Goal: Transaction & Acquisition: Download file/media

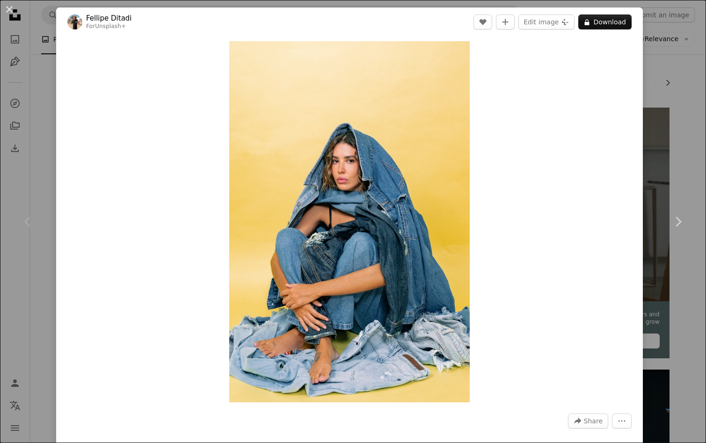
scroll to position [0, 607]
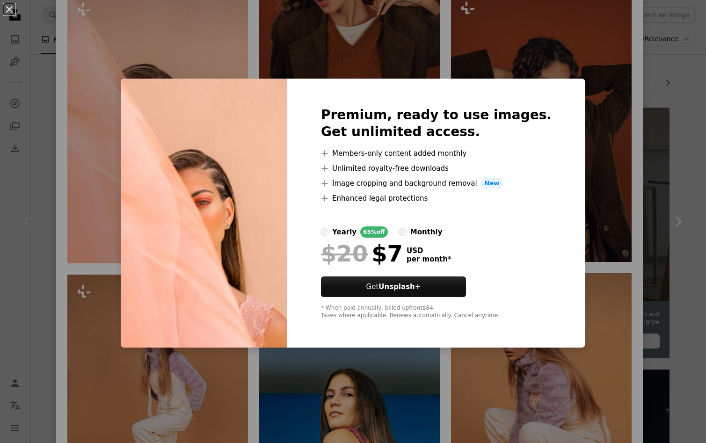
click at [106, 209] on div "An X shape Premium, ready to use images. Get unlimited access. A plus sign Memb…" at bounding box center [353, 221] width 706 height 443
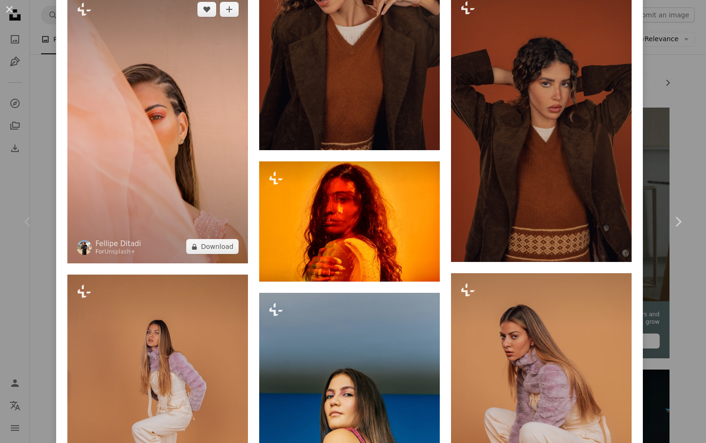
click at [129, 211] on img at bounding box center [157, 128] width 181 height 271
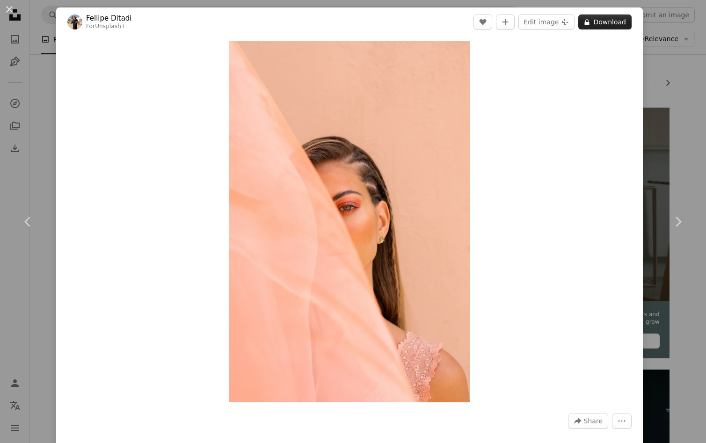
click at [618, 21] on button "A lock Download" at bounding box center [605, 22] width 53 height 15
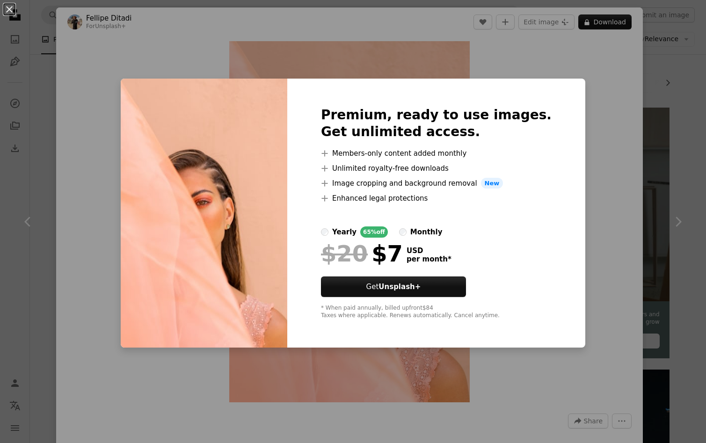
click at [603, 197] on div "An X shape Premium, ready to use images. Get unlimited access. A plus sign Memb…" at bounding box center [353, 221] width 706 height 443
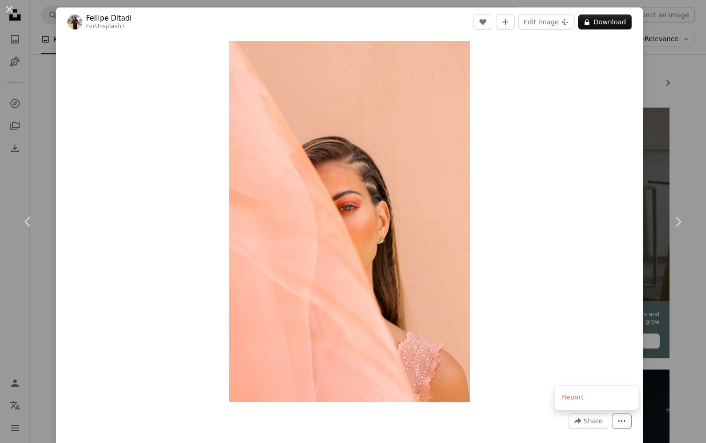
click at [626, 422] on icon "More Actions" at bounding box center [622, 421] width 7 height 1
click at [603, 424] on dialog "An X shape Chevron left Chevron right Fellipe Ditadi For Unsplash+ A heart A pl…" at bounding box center [353, 221] width 706 height 443
click at [25, 190] on link "Chevron left" at bounding box center [28, 222] width 56 height 90
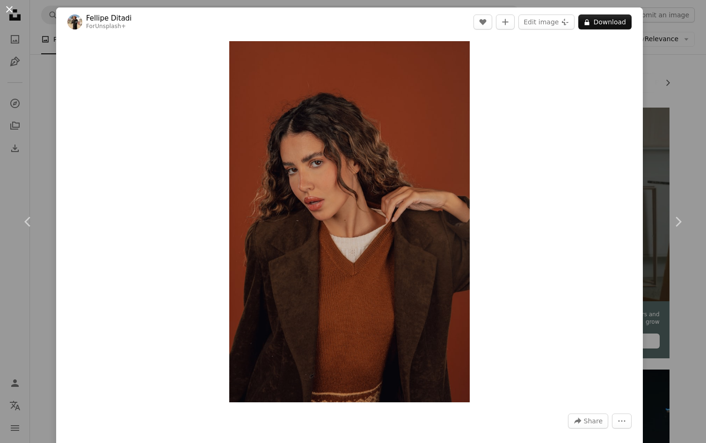
click at [9, 7] on button "An X shape" at bounding box center [9, 9] width 11 height 11
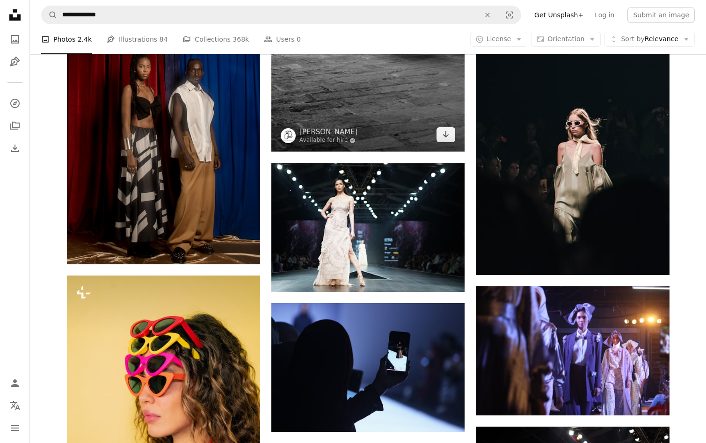
scroll to position [513, 0]
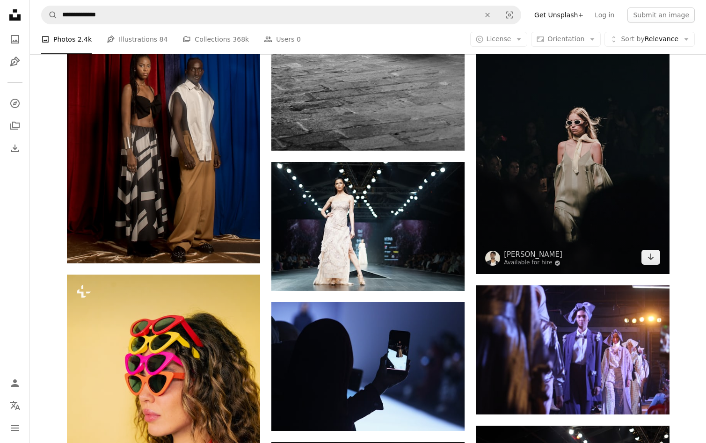
click at [626, 131] on img at bounding box center [572, 128] width 193 height 292
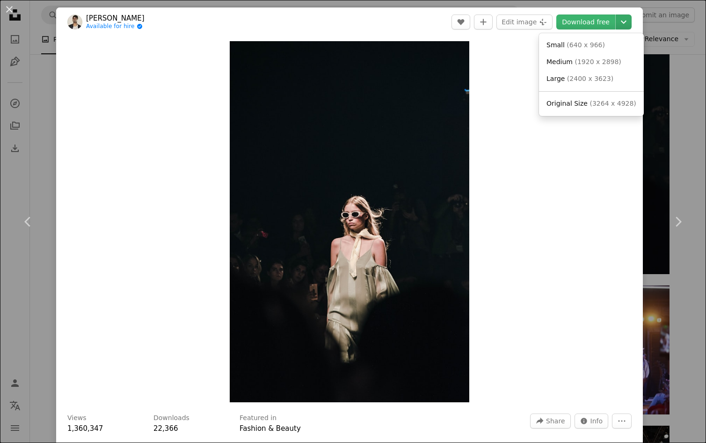
click at [628, 27] on icon "Chevron down" at bounding box center [623, 21] width 15 height 11
click at [575, 77] on span "( 2400 x 3623 )" at bounding box center [590, 78] width 46 height 7
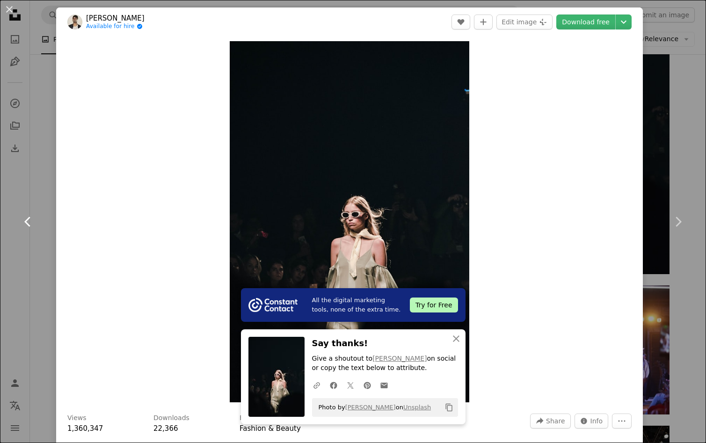
click at [29, 194] on link "Chevron left" at bounding box center [28, 222] width 56 height 90
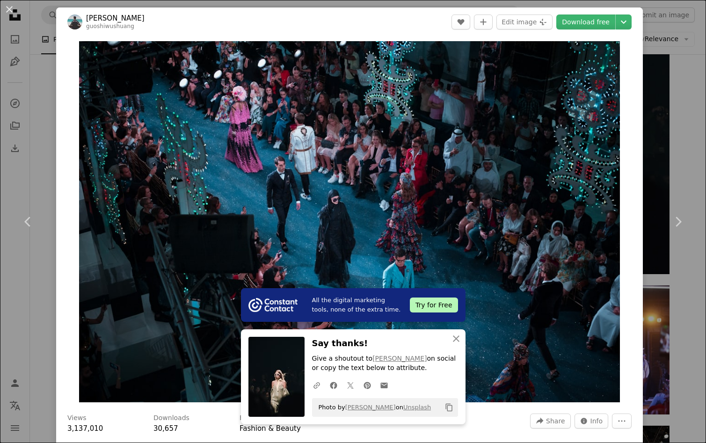
click at [32, 87] on div "An X shape Chevron left Chevron right All the digital marketing tools, none of …" at bounding box center [353, 221] width 706 height 443
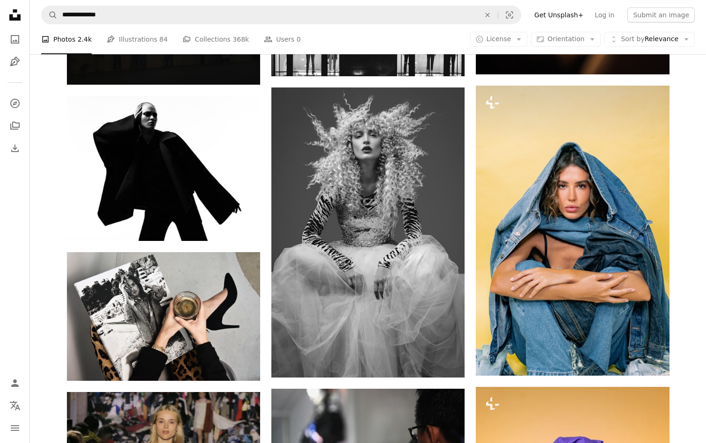
scroll to position [1134, 0]
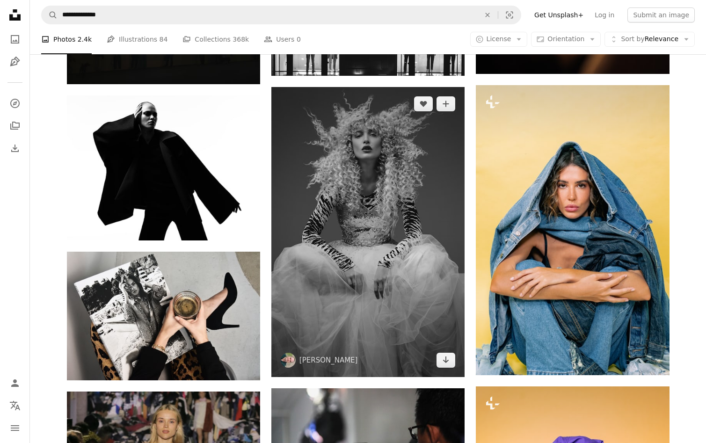
click at [348, 232] on img at bounding box center [367, 232] width 193 height 290
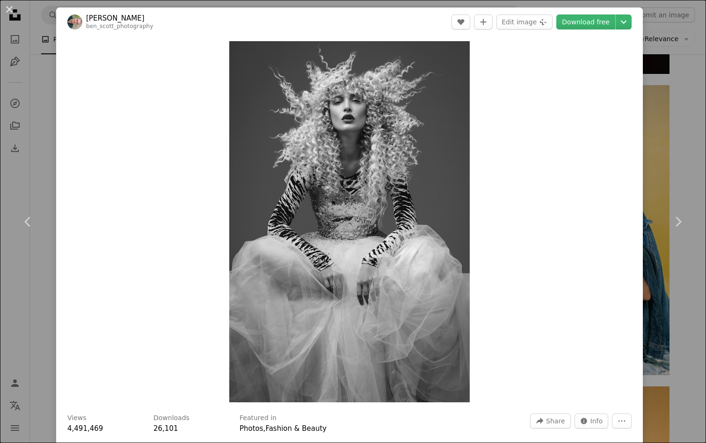
scroll to position [2, 0]
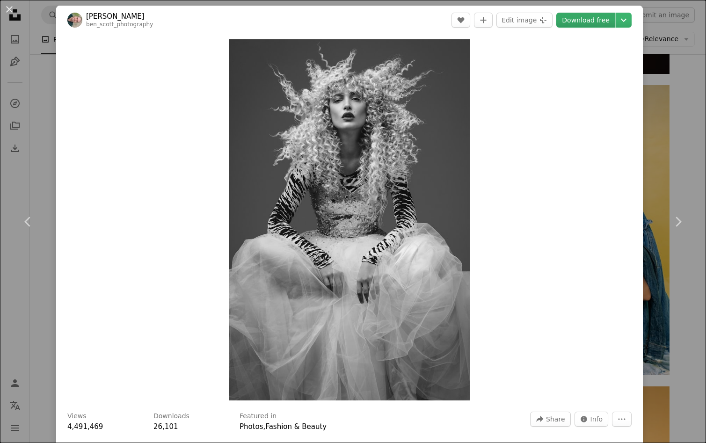
click at [596, 19] on link "Download free" at bounding box center [586, 20] width 59 height 15
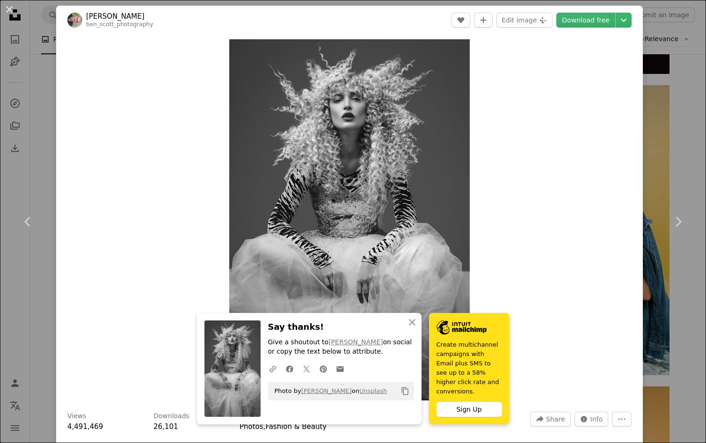
click at [576, 245] on div "Zoom in" at bounding box center [349, 220] width 587 height 371
click at [39, 131] on div "An X shape Chevron left Chevron right An X shape Close Say thanks! Give a shout…" at bounding box center [353, 221] width 706 height 443
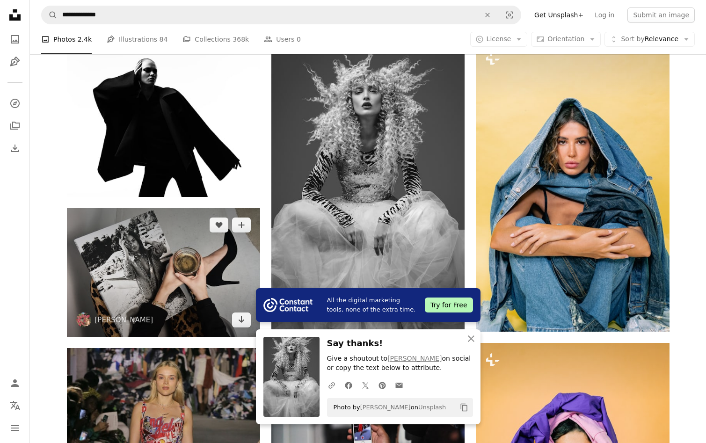
scroll to position [1105, 0]
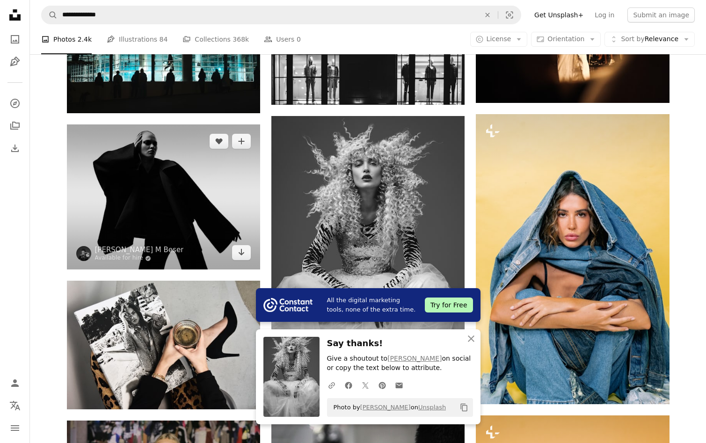
click at [181, 158] on img at bounding box center [163, 197] width 193 height 145
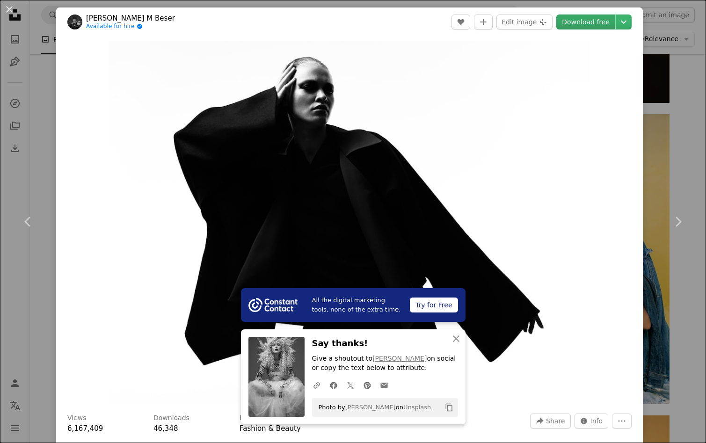
click at [602, 21] on link "Download free" at bounding box center [586, 22] width 59 height 15
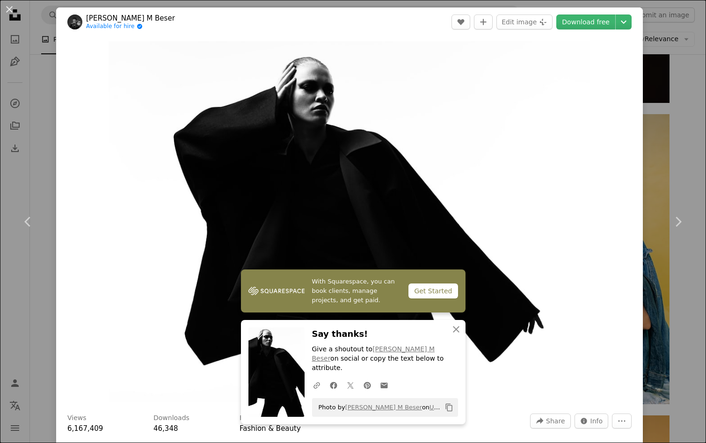
click at [47, 150] on div "An X shape Chevron left Chevron right With Squarespace, you can book clients, m…" at bounding box center [353, 221] width 706 height 443
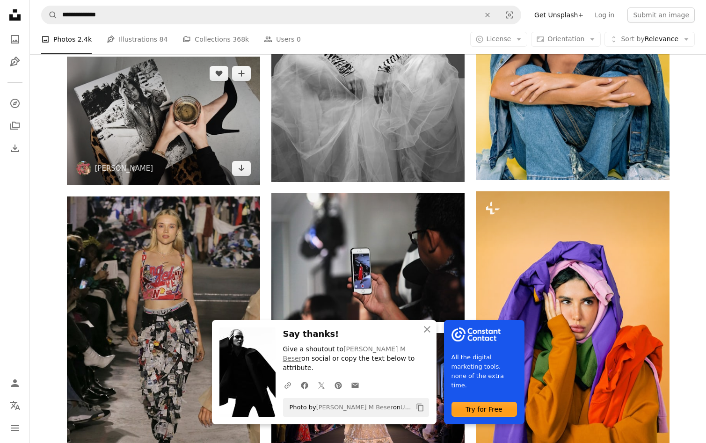
scroll to position [1333, 0]
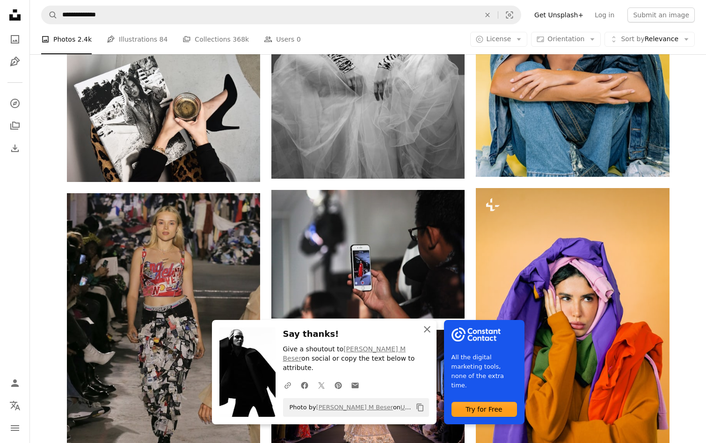
click at [427, 335] on icon "An X shape" at bounding box center [427, 329] width 11 height 11
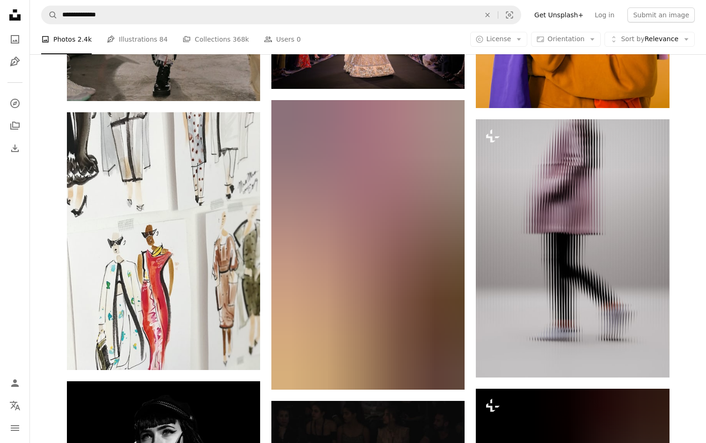
scroll to position [1704, 0]
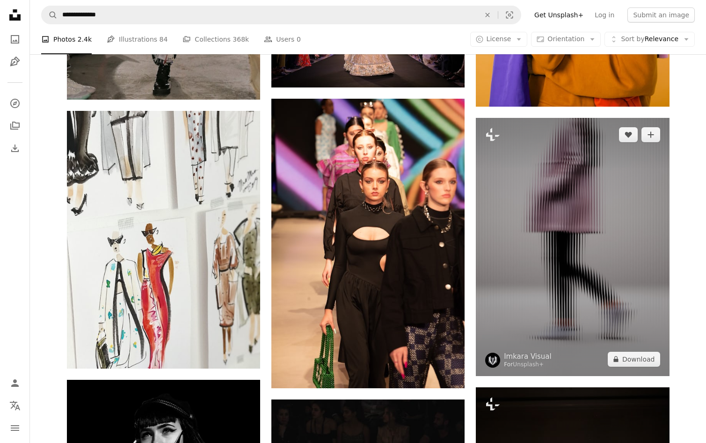
click at [601, 234] on img at bounding box center [572, 247] width 193 height 258
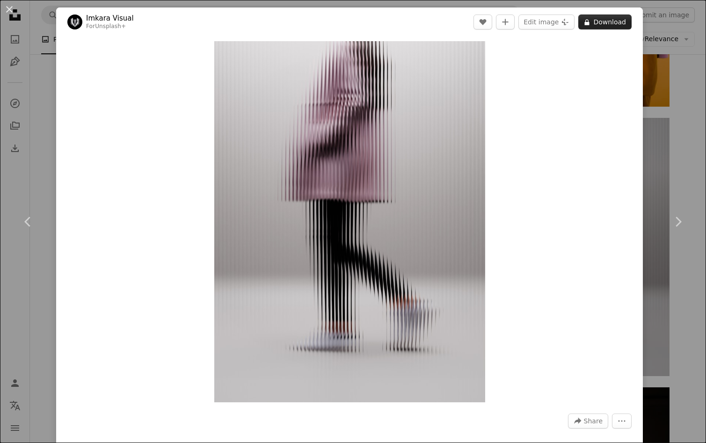
click at [624, 25] on button "A lock Download" at bounding box center [605, 22] width 53 height 15
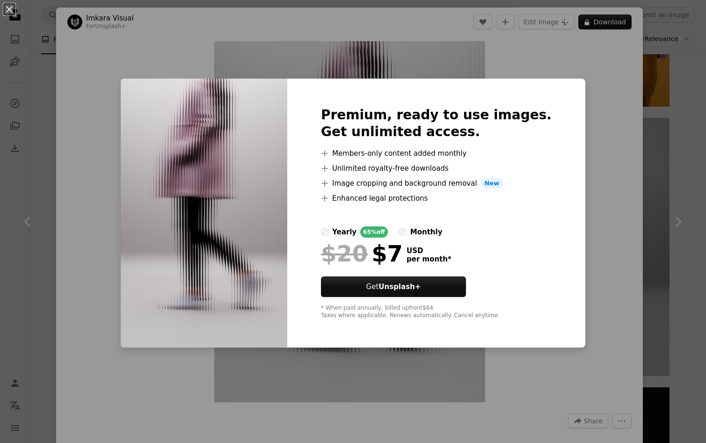
click at [608, 97] on div "An X shape Premium, ready to use images. Get unlimited access. A plus sign Memb…" at bounding box center [353, 221] width 706 height 443
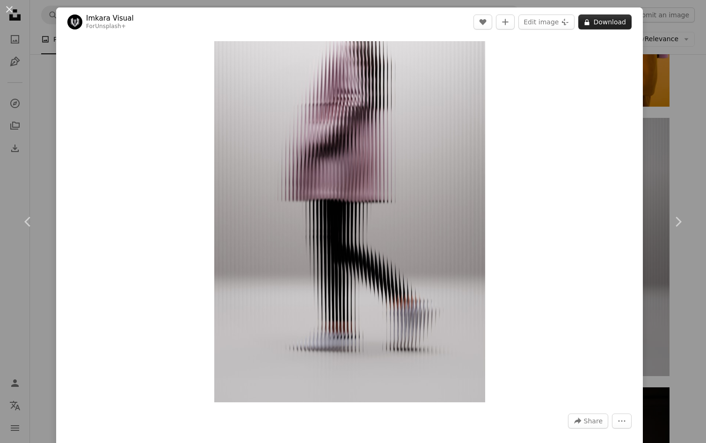
click at [604, 24] on button "A lock Download" at bounding box center [605, 22] width 53 height 15
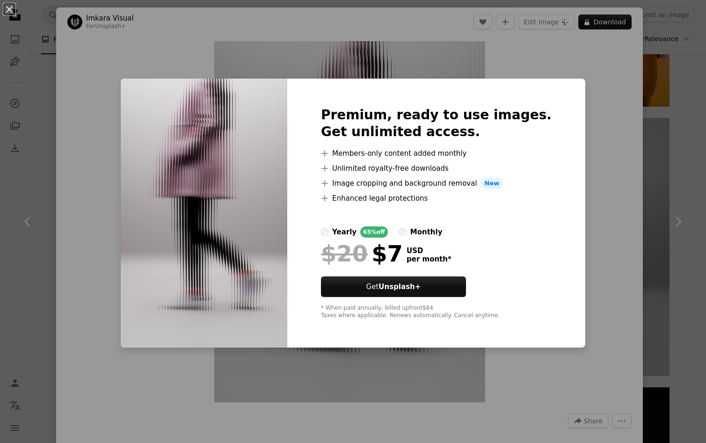
click at [585, 114] on div "An X shape Premium, ready to use images. Get unlimited access. A plus sign Memb…" at bounding box center [353, 221] width 706 height 443
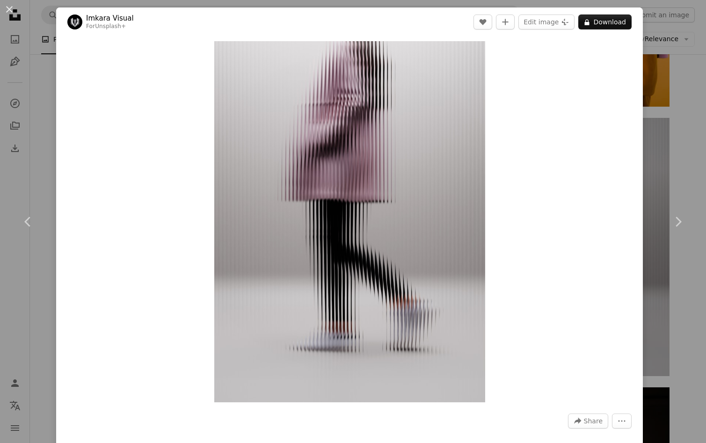
click at [120, 184] on div "Zoom in" at bounding box center [349, 222] width 587 height 371
click at [32, 119] on div "An X shape Chevron left Chevron right Imkara Visual For Unsplash+ A heart A plu…" at bounding box center [353, 221] width 706 height 443
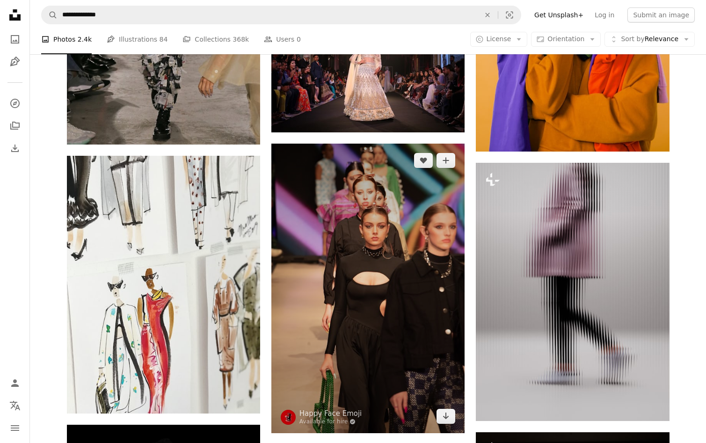
scroll to position [1642, 0]
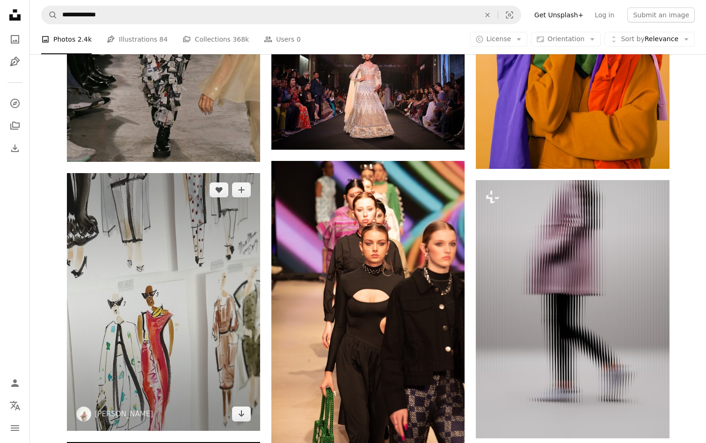
click at [133, 270] on img at bounding box center [163, 302] width 193 height 258
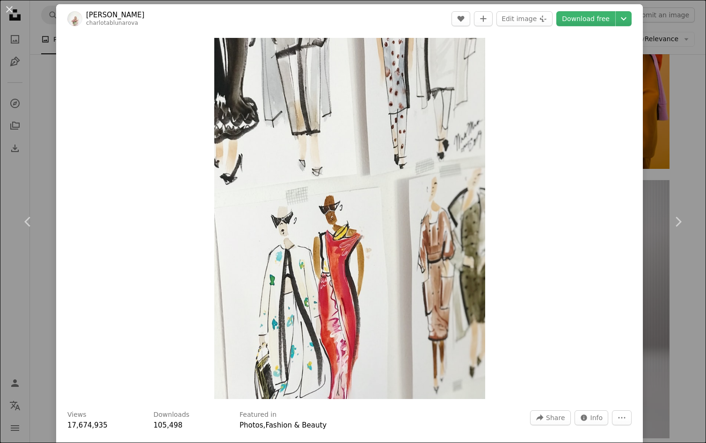
scroll to position [4, 0]
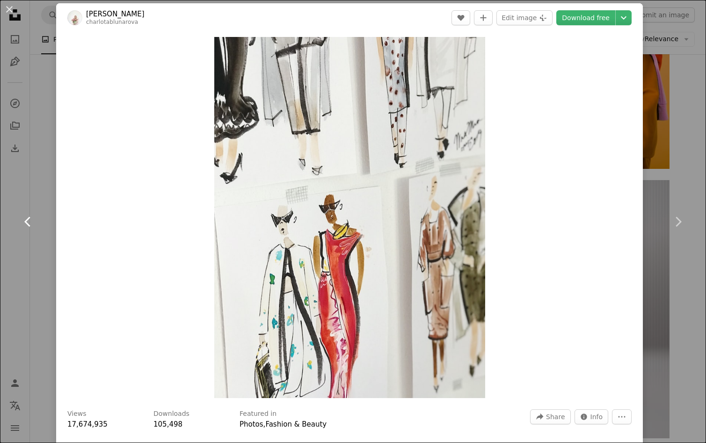
click at [48, 211] on link "Chevron left" at bounding box center [28, 222] width 56 height 90
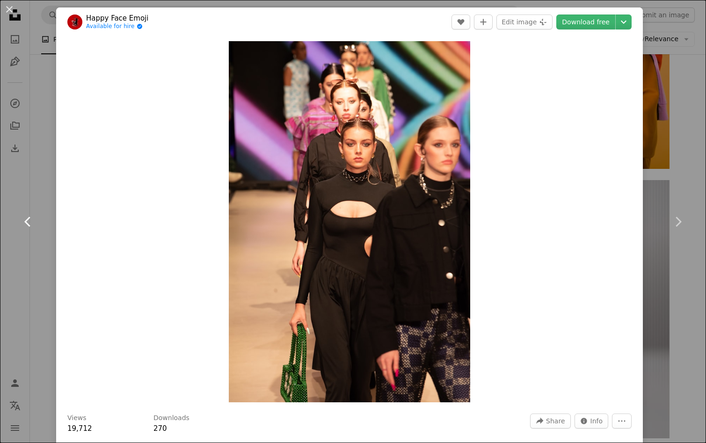
click at [34, 193] on link "Chevron left" at bounding box center [28, 222] width 56 height 90
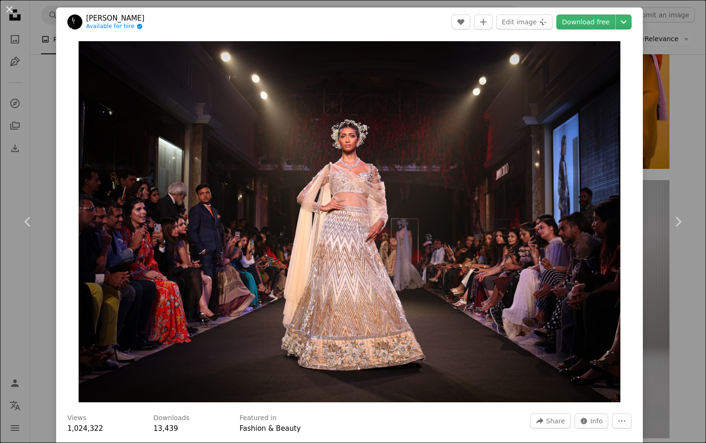
click at [688, 74] on div "An X shape Chevron left Chevron right Yogendra Singh Available for hire A check…" at bounding box center [353, 221] width 706 height 443
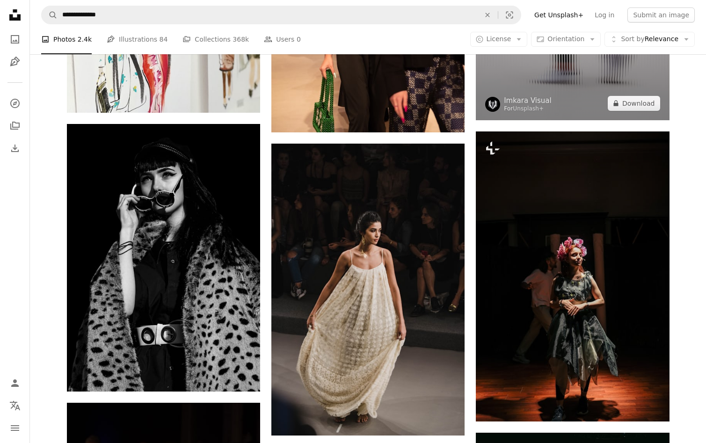
scroll to position [1966, 0]
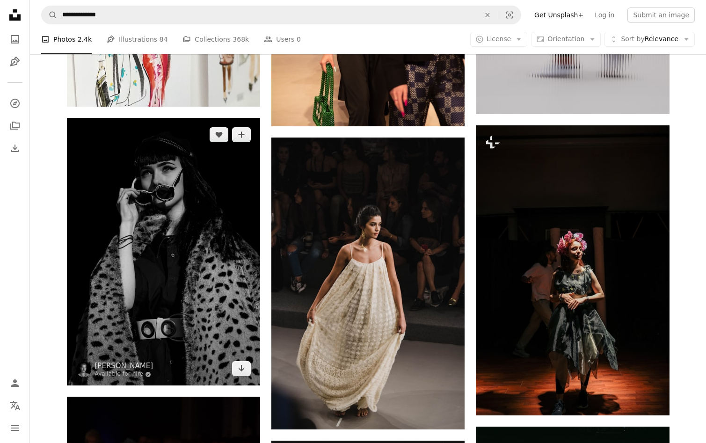
click at [177, 254] on img at bounding box center [163, 252] width 193 height 268
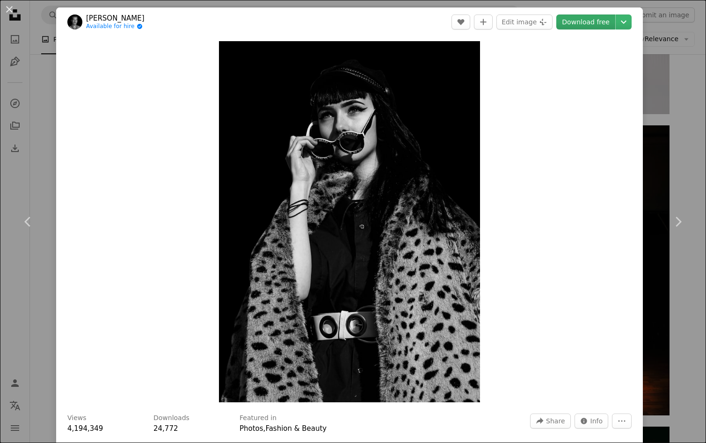
click at [601, 23] on link "Download free" at bounding box center [586, 22] width 59 height 15
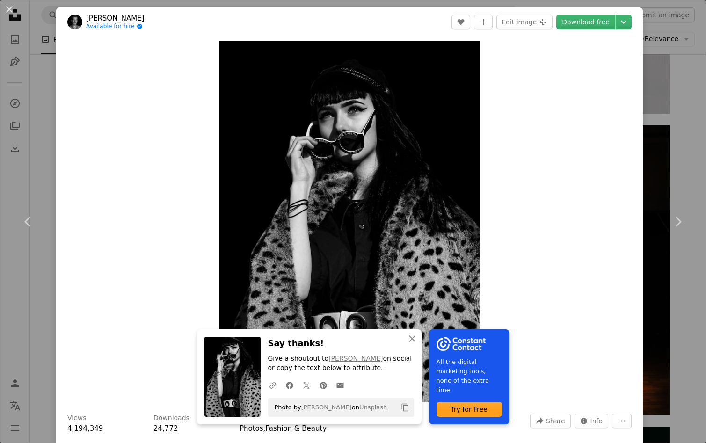
click at [573, 292] on div "Zoom in" at bounding box center [349, 222] width 587 height 371
click at [674, 228] on icon "Chevron right" at bounding box center [678, 221] width 15 height 15
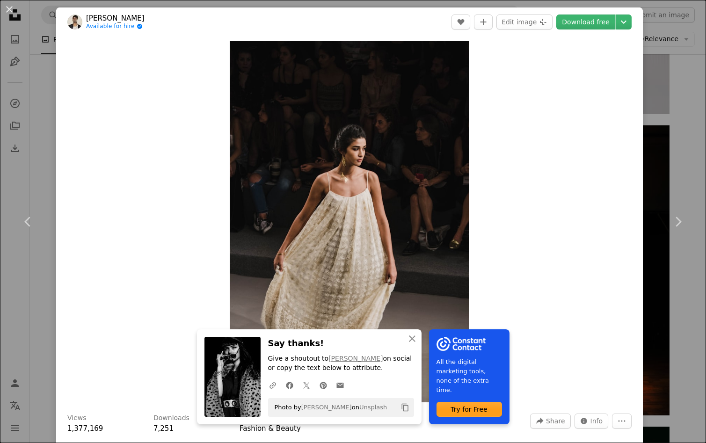
click at [25, 81] on div "An X shape Chevron left Chevron right An X shape Close Say thanks! Give a shout…" at bounding box center [353, 221] width 706 height 443
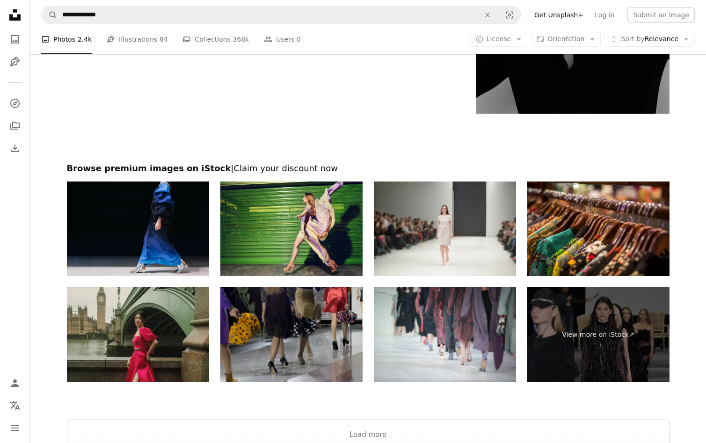
scroll to position [3552, 0]
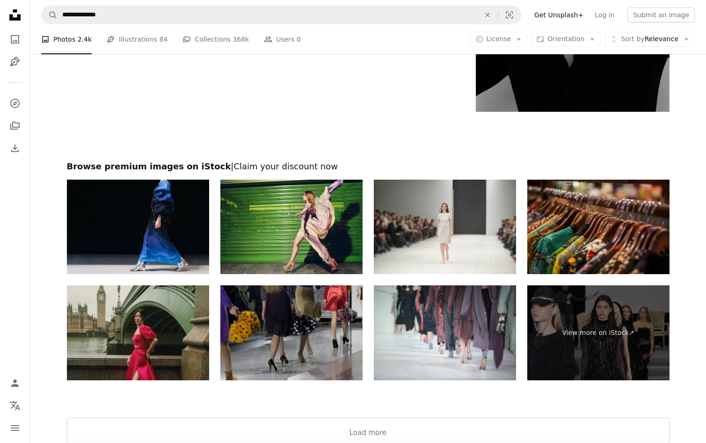
click at [620, 214] on img at bounding box center [598, 227] width 142 height 95
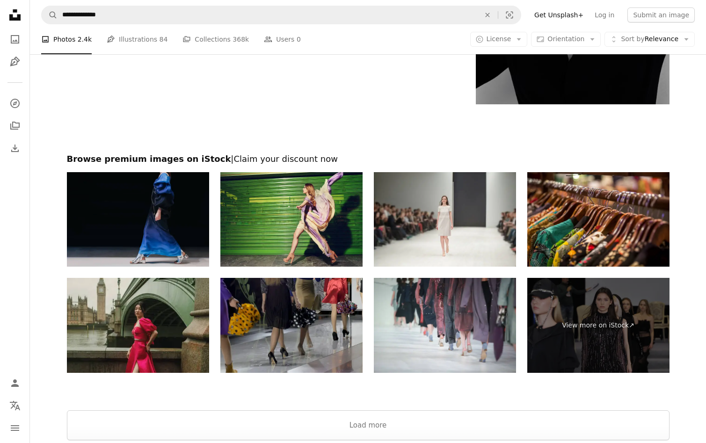
scroll to position [3559, 0]
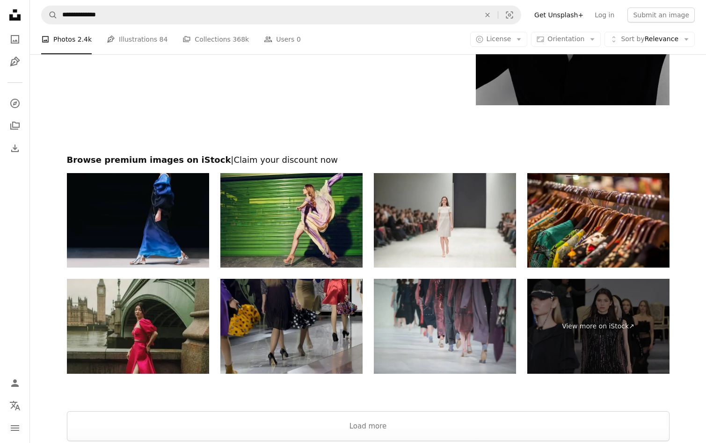
click at [458, 323] on img at bounding box center [445, 326] width 142 height 95
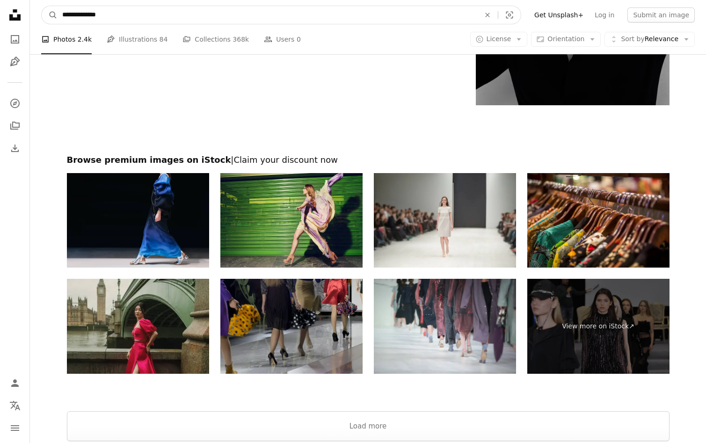
click at [112, 17] on input "**********" at bounding box center [268, 15] width 420 height 18
drag, startPoint x: 112, startPoint y: 17, endPoint x: 70, endPoint y: 15, distance: 42.7
click at [70, 15] on input "**********" at bounding box center [268, 15] width 420 height 18
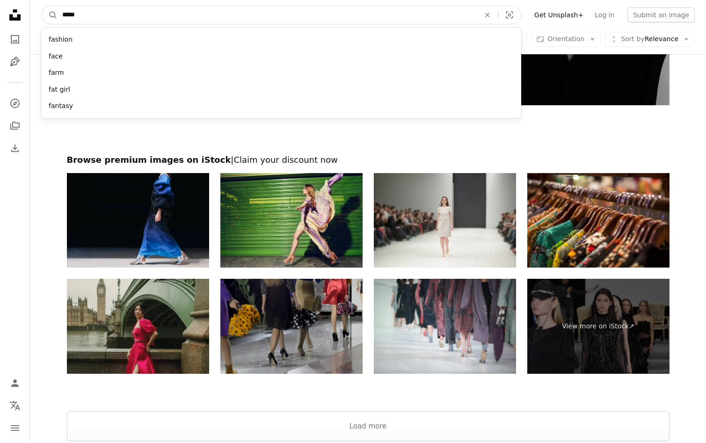
type input "******"
click button "A magnifying glass" at bounding box center [50, 15] width 16 height 18
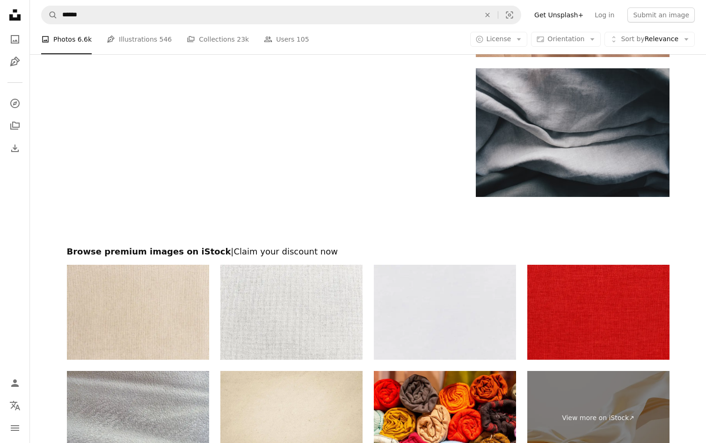
scroll to position [2106, 0]
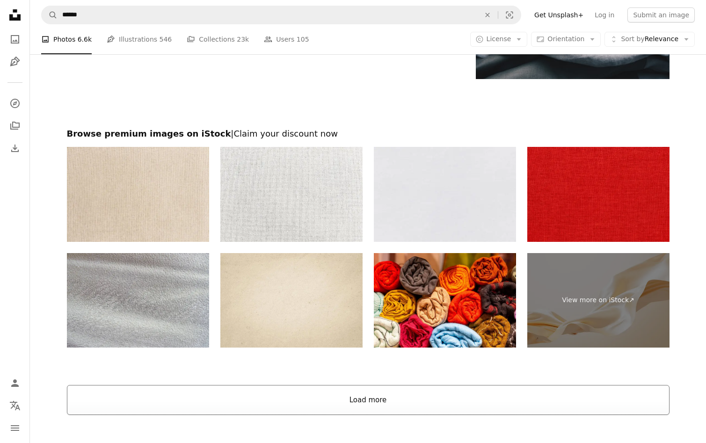
click at [348, 399] on button "Load more" at bounding box center [368, 400] width 603 height 30
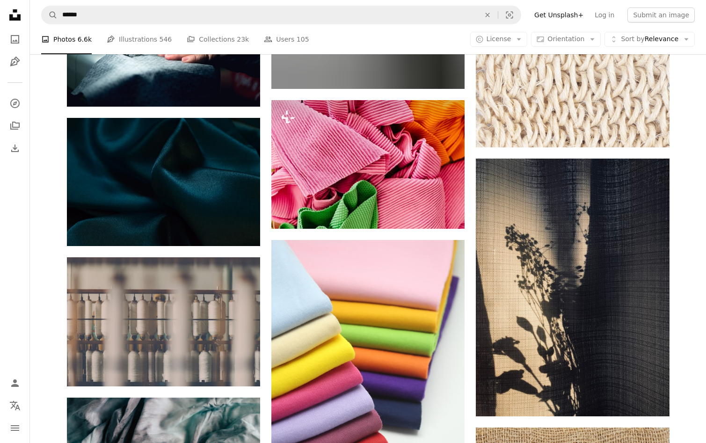
scroll to position [3131, 0]
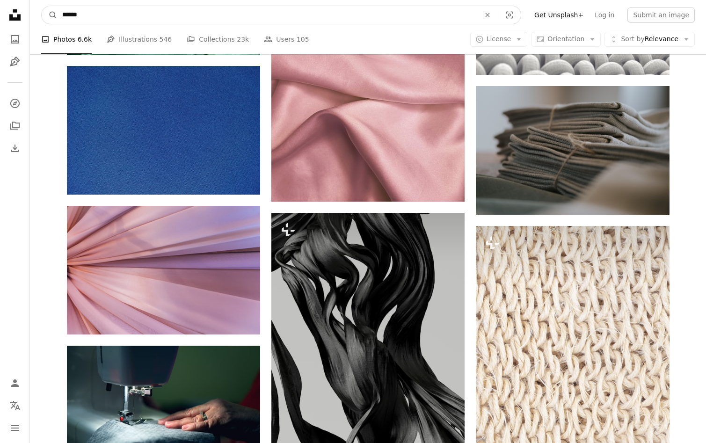
drag, startPoint x: 93, startPoint y: 12, endPoint x: 60, endPoint y: -3, distance: 36.2
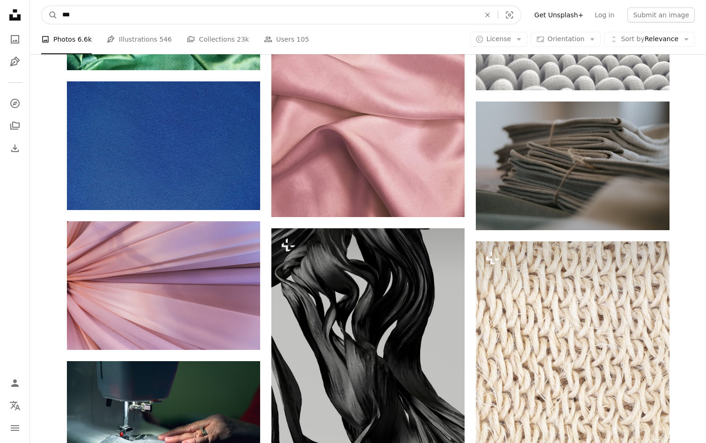
type input "****"
click button "A magnifying glass" at bounding box center [50, 15] width 16 height 18
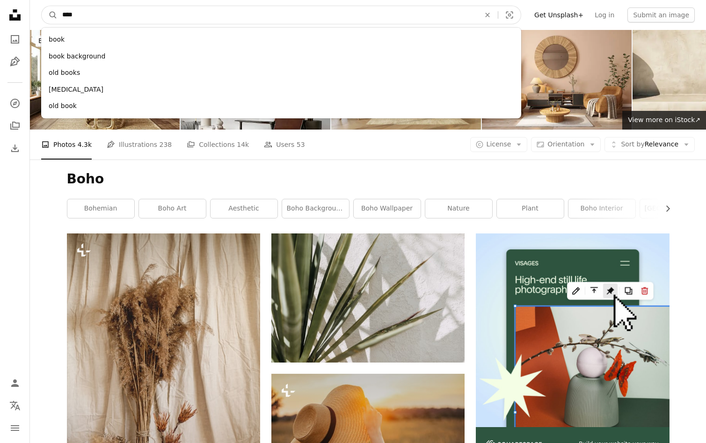
drag, startPoint x: 91, startPoint y: 15, endPoint x: 57, endPoint y: 4, distance: 36.4
click at [57, 4] on nav "A magnifying glass **** book book background old books botox old book An X shap…" at bounding box center [368, 15] width 676 height 30
type input "********"
click button "A magnifying glass" at bounding box center [50, 15] width 16 height 18
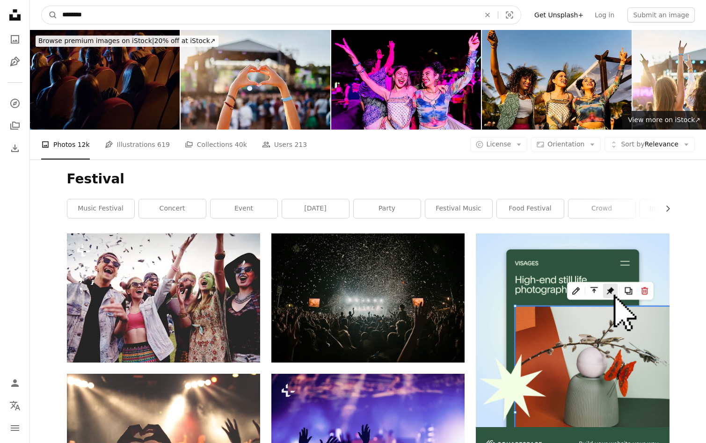
drag, startPoint x: 110, startPoint y: 16, endPoint x: 60, endPoint y: -4, distance: 53.8
type input "**********"
click button "A magnifying glass" at bounding box center [50, 15] width 16 height 18
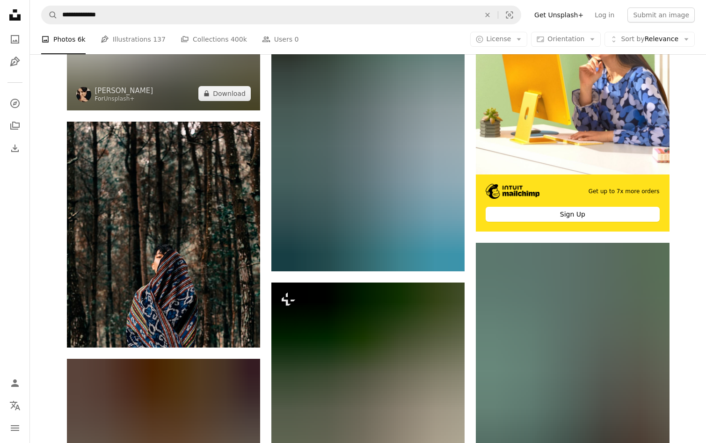
scroll to position [260, 0]
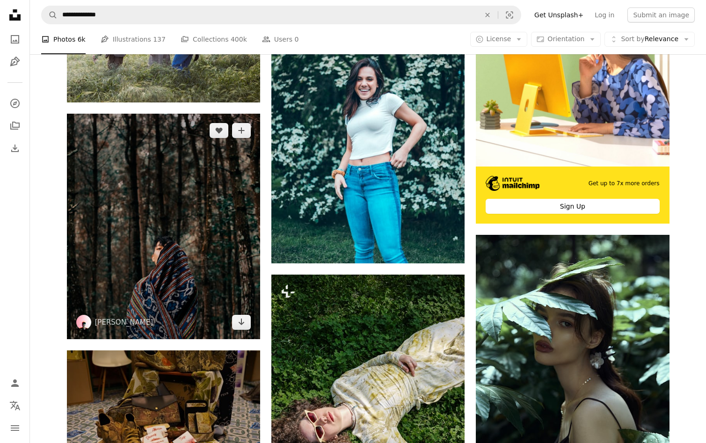
click at [211, 277] on img at bounding box center [163, 227] width 193 height 226
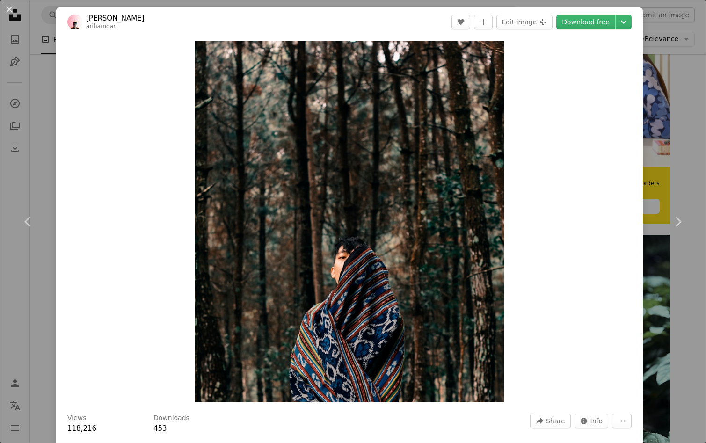
click at [61, 184] on div "Zoom in" at bounding box center [349, 222] width 587 height 371
click at [36, 221] on link "Chevron left" at bounding box center [28, 222] width 56 height 90
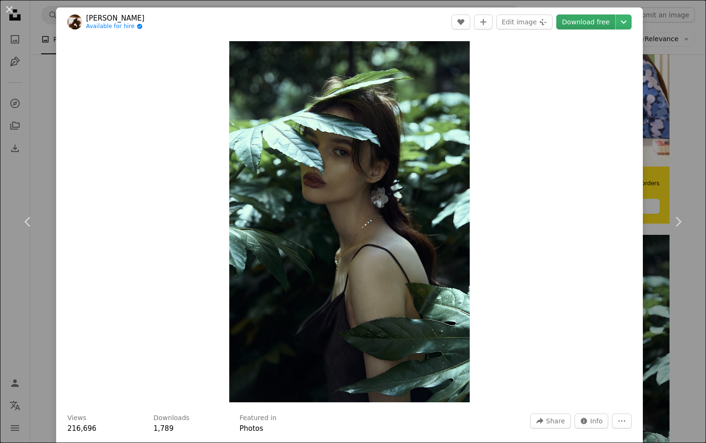
click at [588, 25] on link "Download free" at bounding box center [586, 22] width 59 height 15
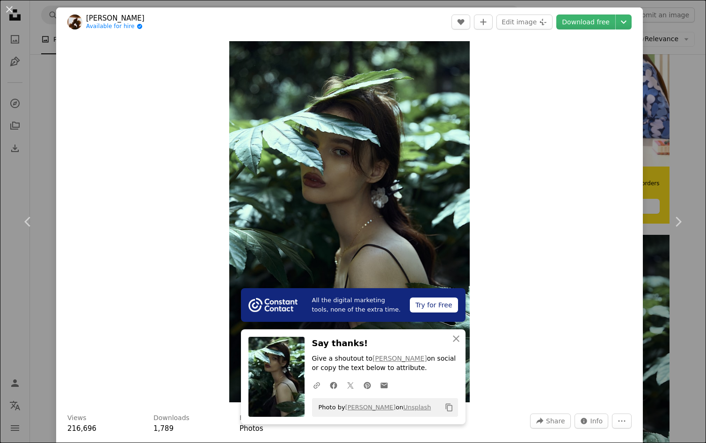
click at [561, 248] on div "Zoom in" at bounding box center [349, 222] width 587 height 371
click at [689, 50] on div "An X shape Chevron left Chevron right All the digital marketing tools, none of …" at bounding box center [353, 221] width 706 height 443
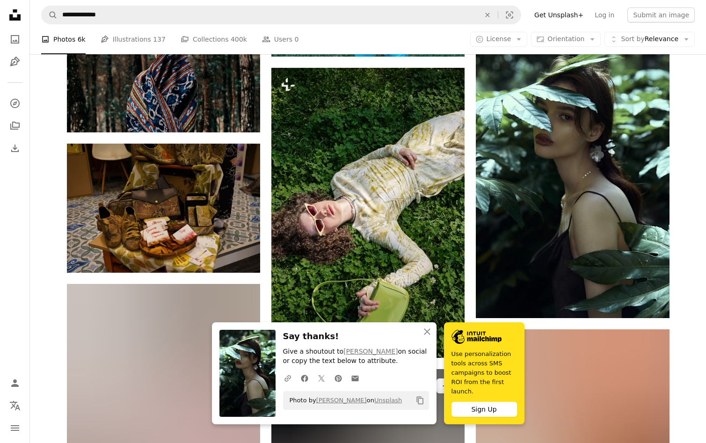
scroll to position [464, 0]
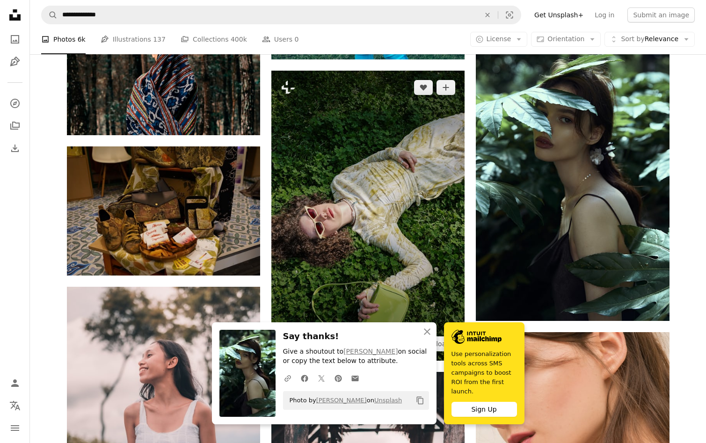
click at [339, 183] on img at bounding box center [367, 216] width 193 height 290
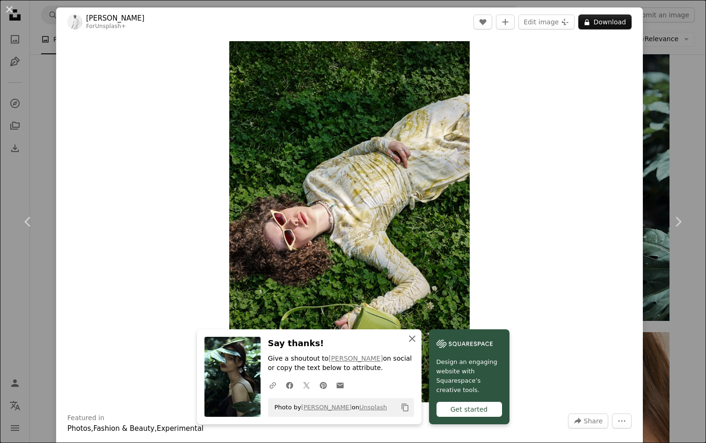
click at [412, 338] on icon "button" at bounding box center [412, 339] width 7 height 7
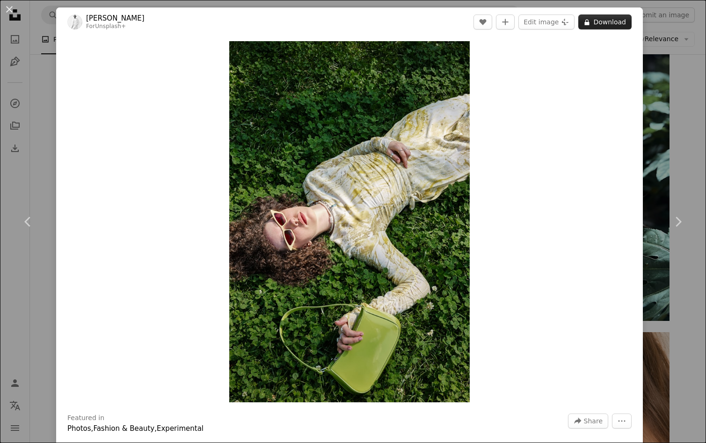
click at [613, 24] on button "A lock Download" at bounding box center [605, 22] width 53 height 15
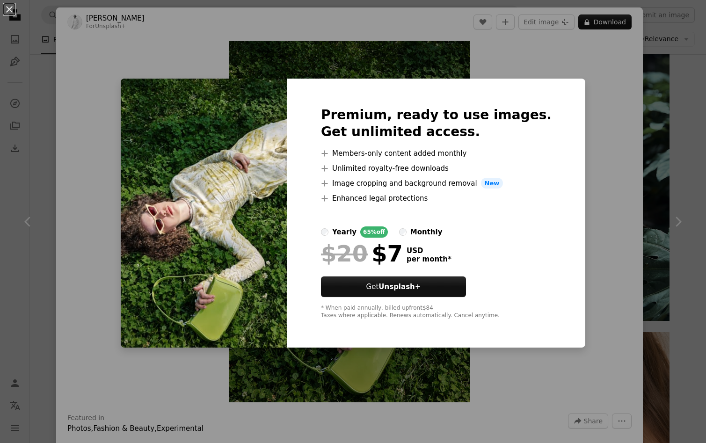
click at [133, 139] on div "An X shape Premium, ready to use images. Get unlimited access. A plus sign Memb…" at bounding box center [353, 221] width 706 height 443
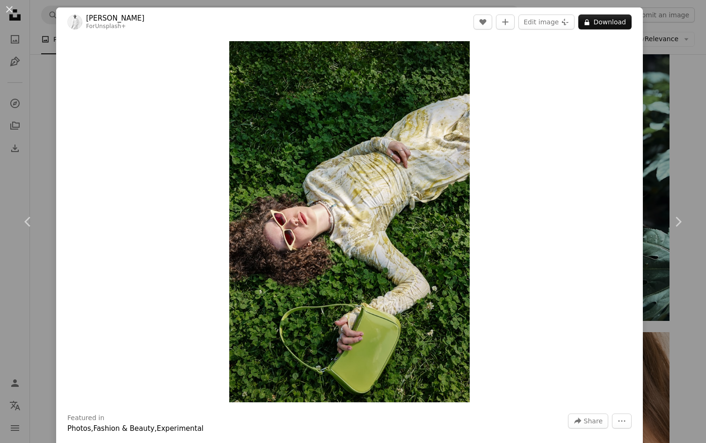
click at [542, 336] on div "Zoom in" at bounding box center [349, 222] width 587 height 371
click at [8, 295] on div "An X shape Chevron left Chevron right Andrej Lišakov For Unsplash+ A heart A pl…" at bounding box center [353, 221] width 706 height 443
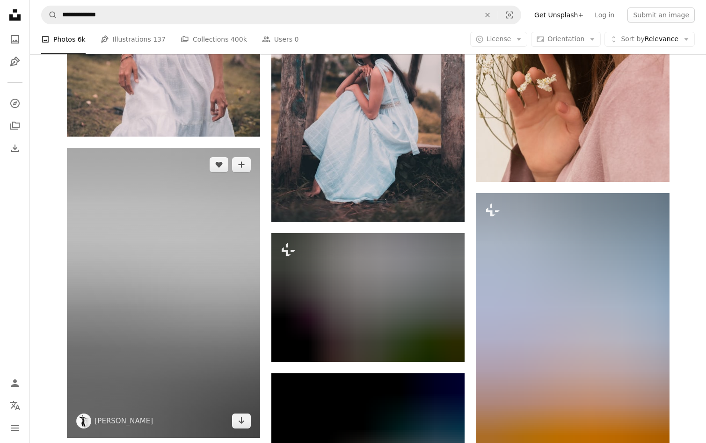
scroll to position [923, 0]
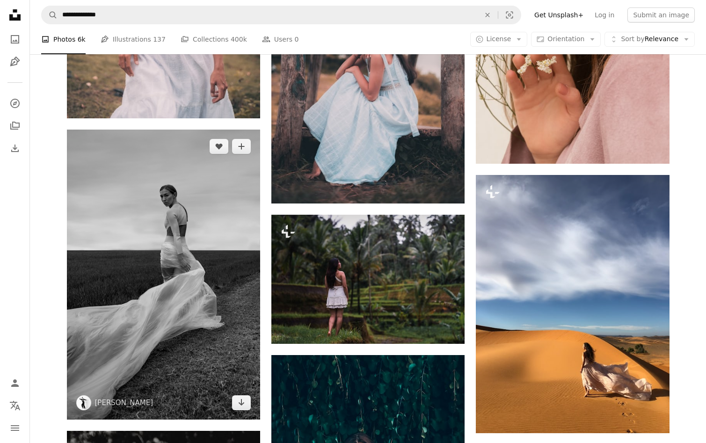
click at [166, 225] on img at bounding box center [163, 275] width 193 height 290
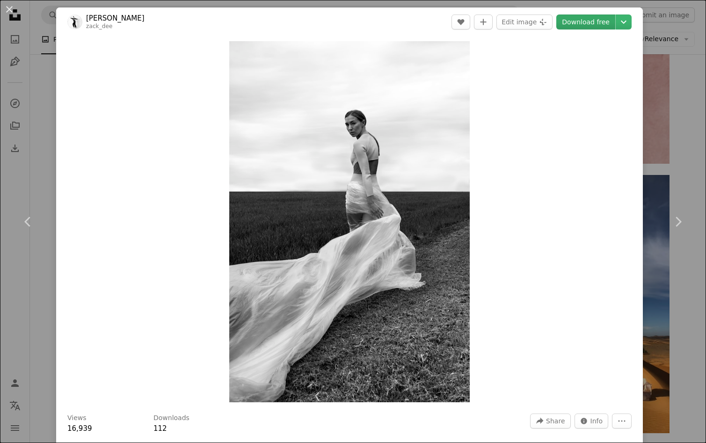
click at [599, 22] on link "Download free" at bounding box center [586, 22] width 59 height 15
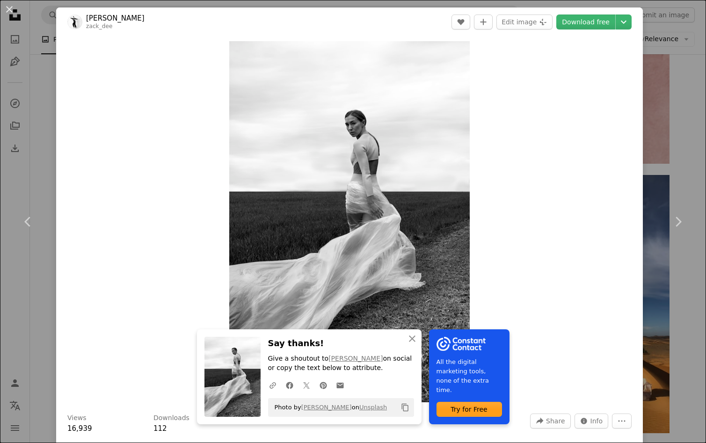
click at [32, 161] on div "An X shape Chevron left Chevron right An X shape Close Say thanks! Give a shout…" at bounding box center [353, 221] width 706 height 443
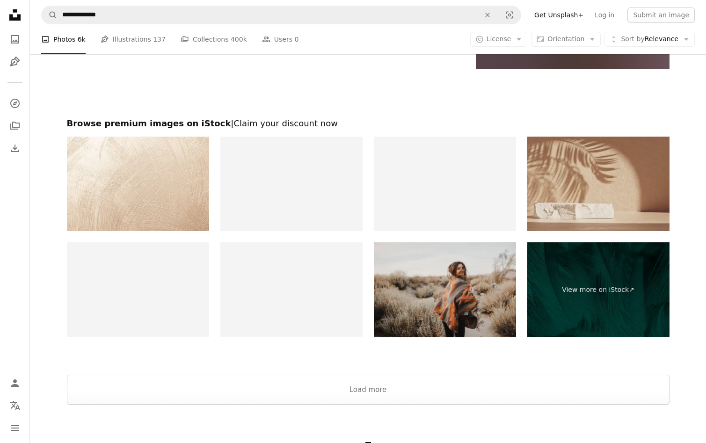
scroll to position [2128, 0]
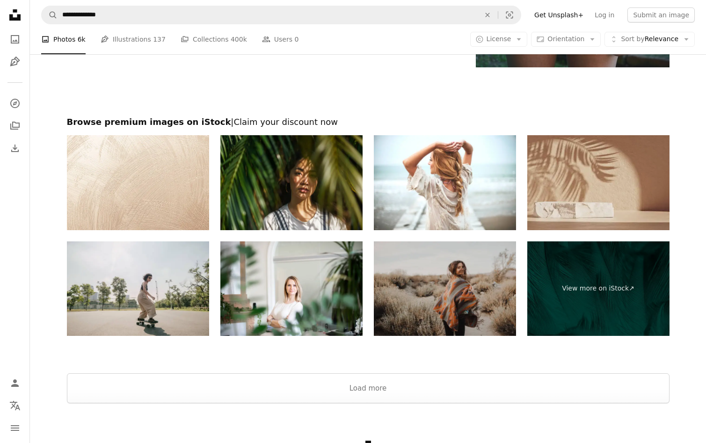
click at [421, 300] on img at bounding box center [445, 289] width 142 height 95
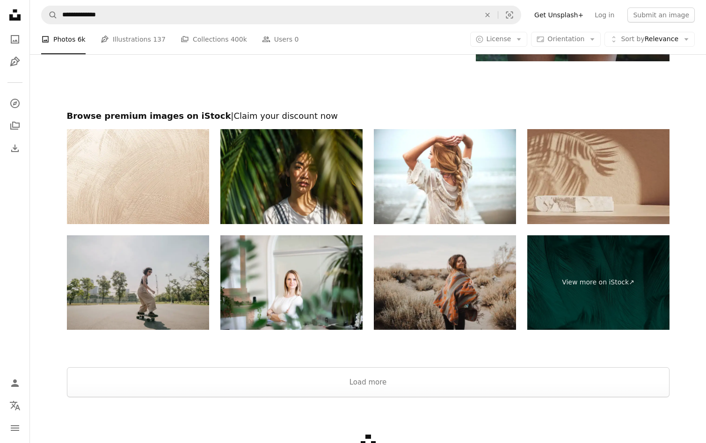
scroll to position [2134, 0]
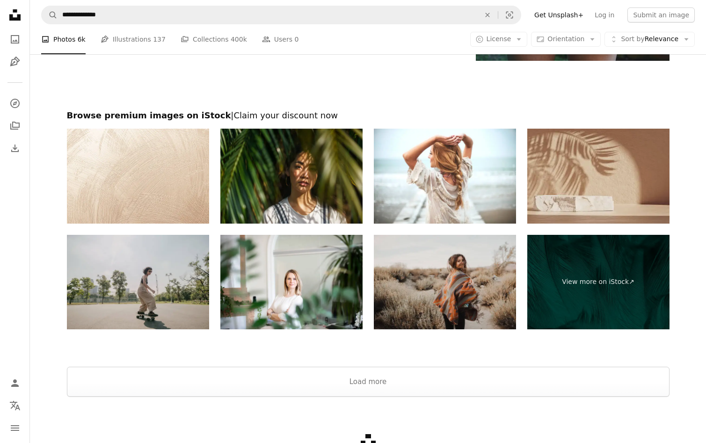
click at [101, 319] on img at bounding box center [138, 282] width 142 height 95
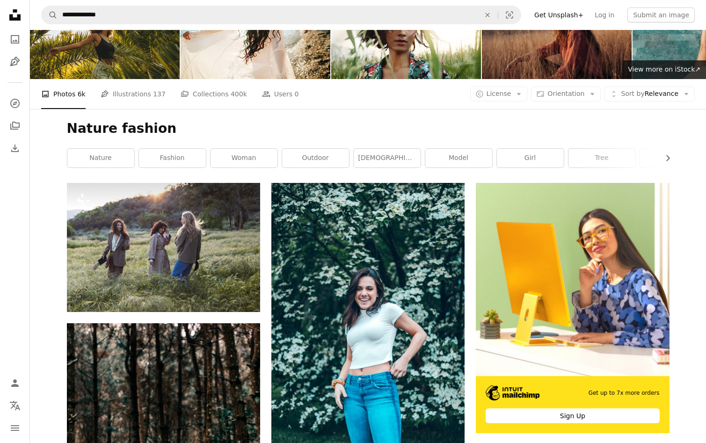
scroll to position [0, 0]
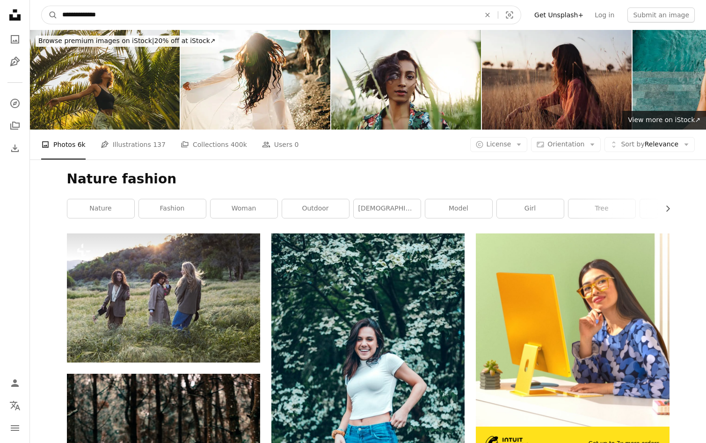
click at [136, 17] on input "**********" at bounding box center [268, 15] width 420 height 18
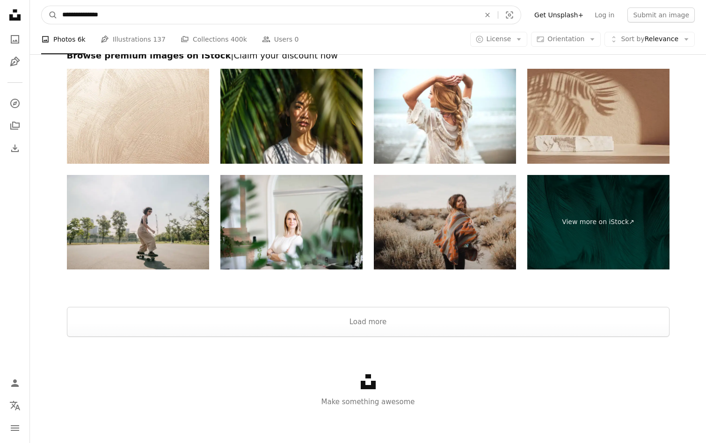
scroll to position [2192, 0]
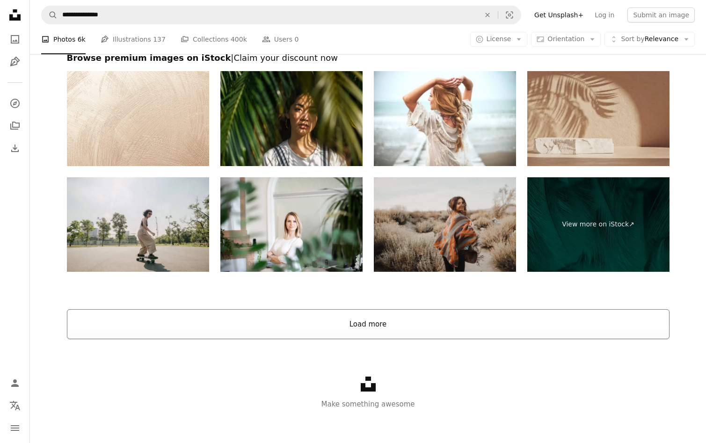
click at [288, 317] on button "Load more" at bounding box center [368, 324] width 603 height 30
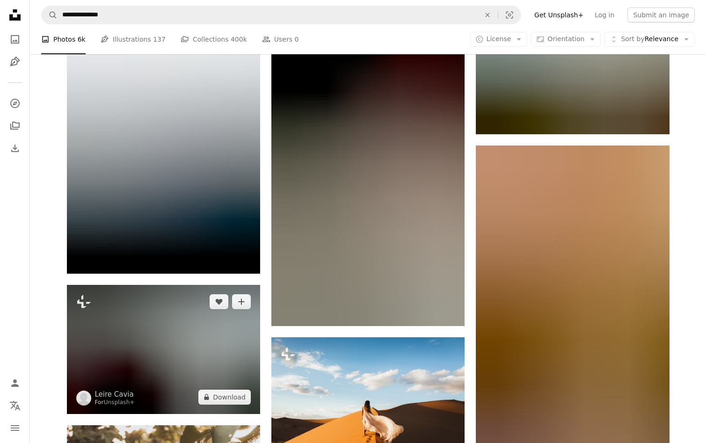
scroll to position [4377, 0]
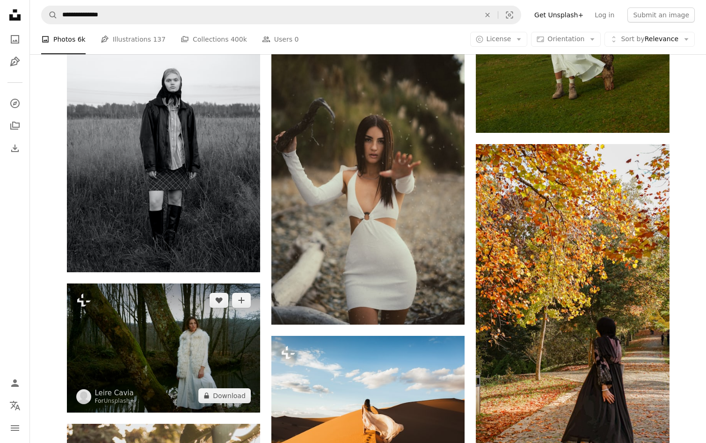
click at [193, 340] on img at bounding box center [163, 348] width 193 height 129
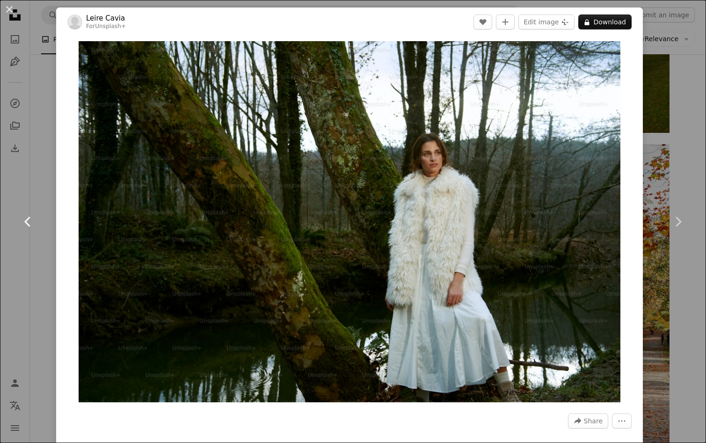
click at [40, 205] on link "Chevron left" at bounding box center [28, 222] width 56 height 90
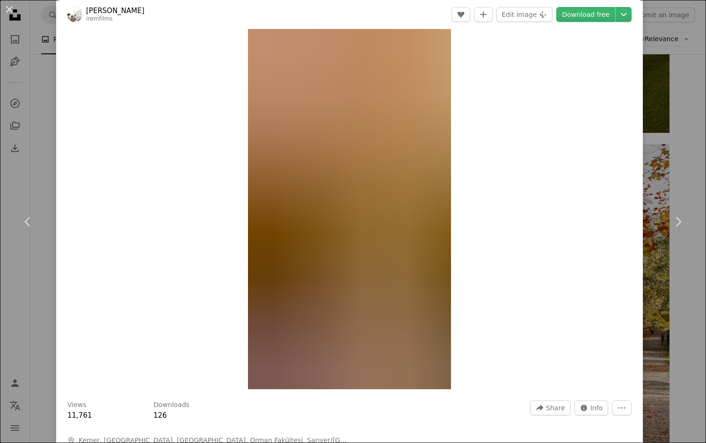
scroll to position [15, 0]
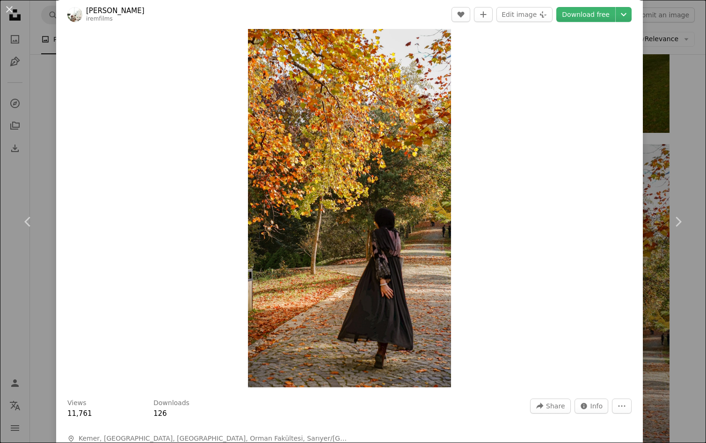
click at [40, 117] on div "An X shape Chevron left Chevron right İrem Meriç iremfilms A heart A plus sign …" at bounding box center [353, 221] width 706 height 443
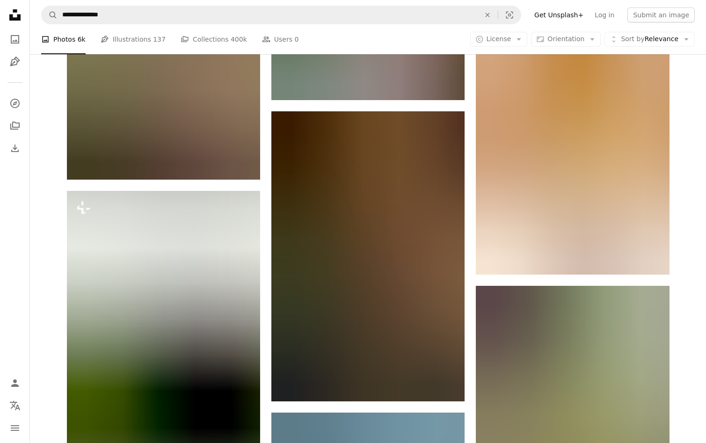
scroll to position [11217, 0]
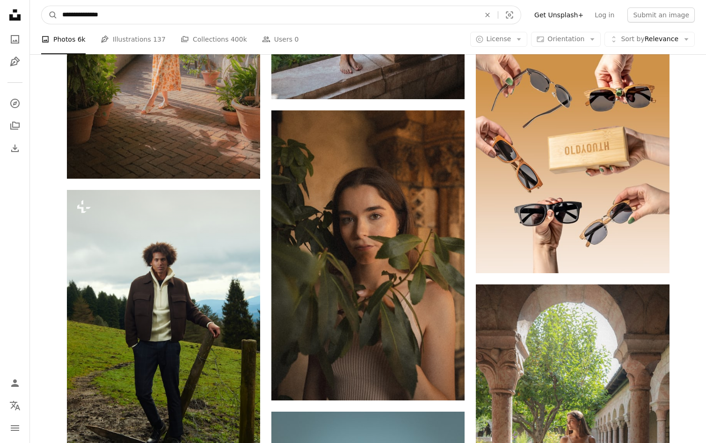
drag, startPoint x: 114, startPoint y: 16, endPoint x: 88, endPoint y: 14, distance: 26.3
click at [88, 14] on input "**********" at bounding box center [268, 15] width 420 height 18
type input "**********"
click at [42, 6] on button "A magnifying glass" at bounding box center [50, 15] width 16 height 18
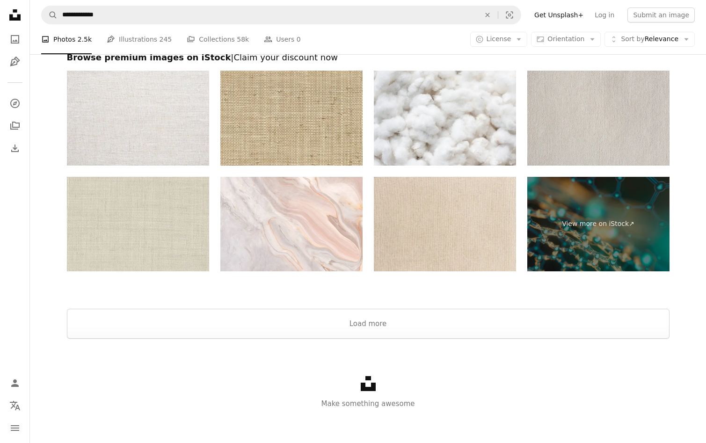
scroll to position [2152, 0]
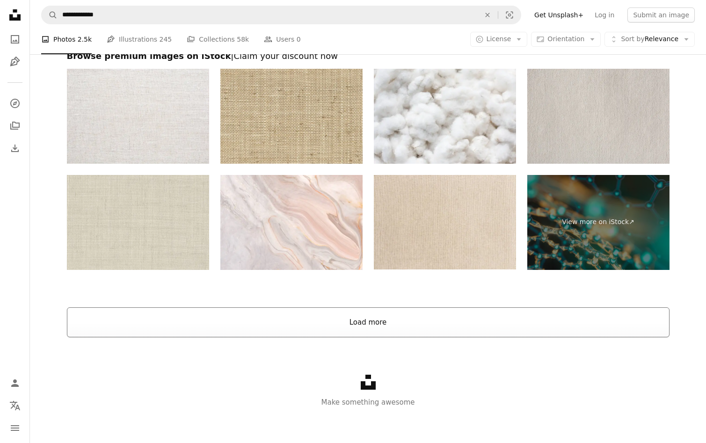
click at [349, 325] on button "Load more" at bounding box center [368, 323] width 603 height 30
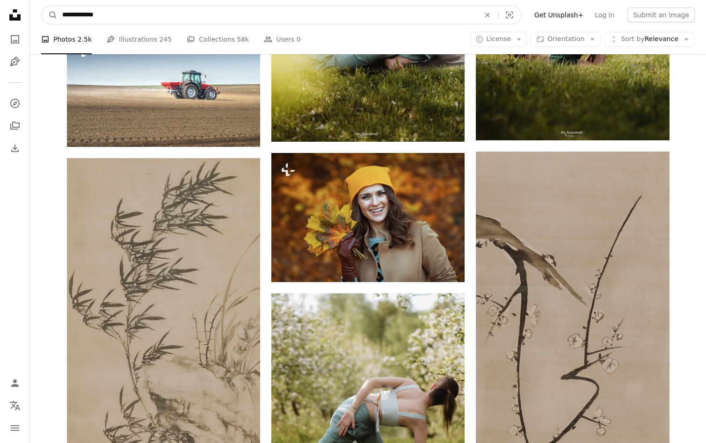
scroll to position [3887, 0]
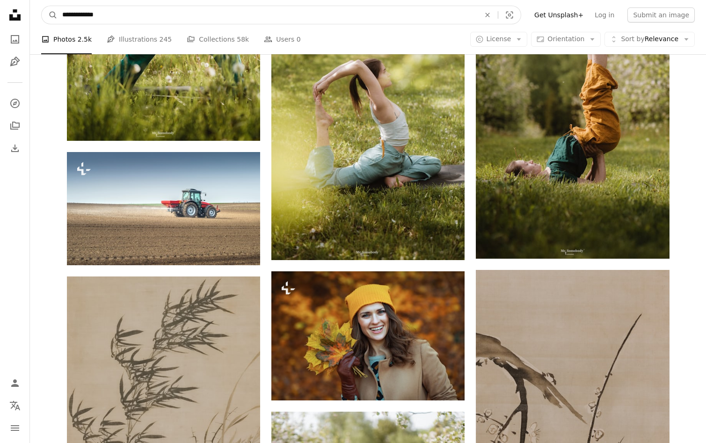
drag, startPoint x: 138, startPoint y: 16, endPoint x: 21, endPoint y: -24, distance: 123.7
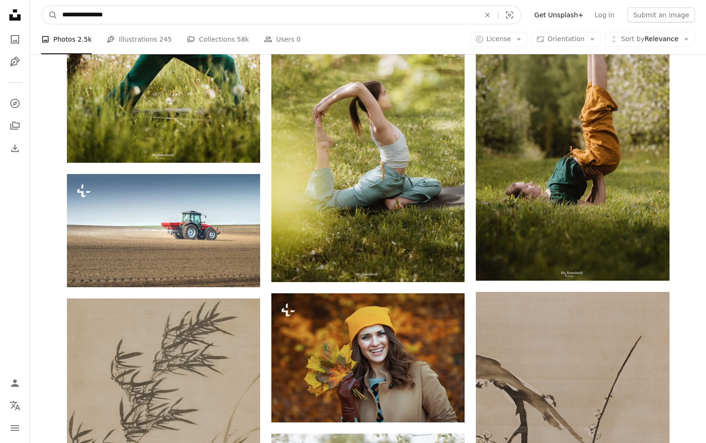
type input "**********"
click button "A magnifying glass" at bounding box center [50, 15] width 16 height 18
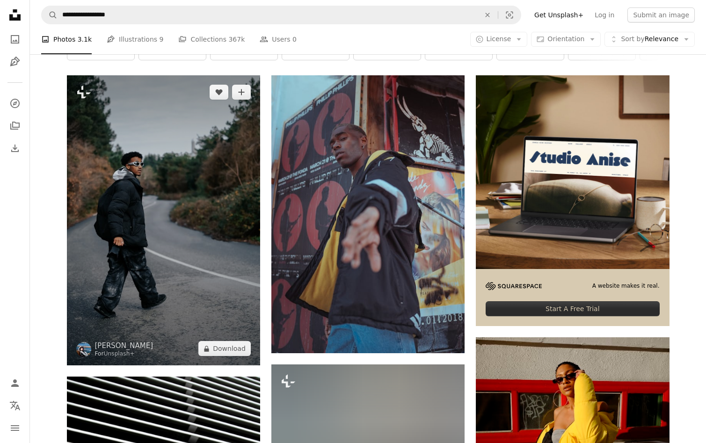
scroll to position [157, 0]
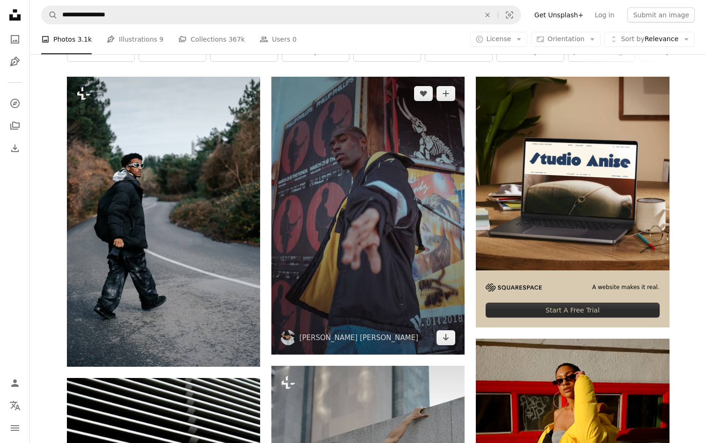
click at [411, 152] on img at bounding box center [367, 216] width 193 height 278
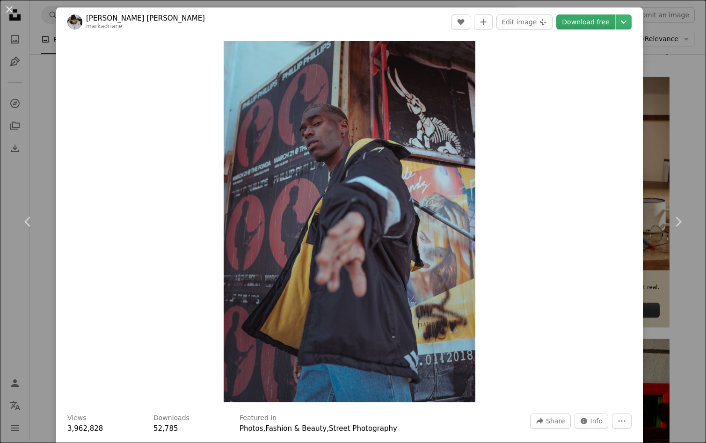
click at [593, 28] on link "Download free" at bounding box center [586, 22] width 59 height 15
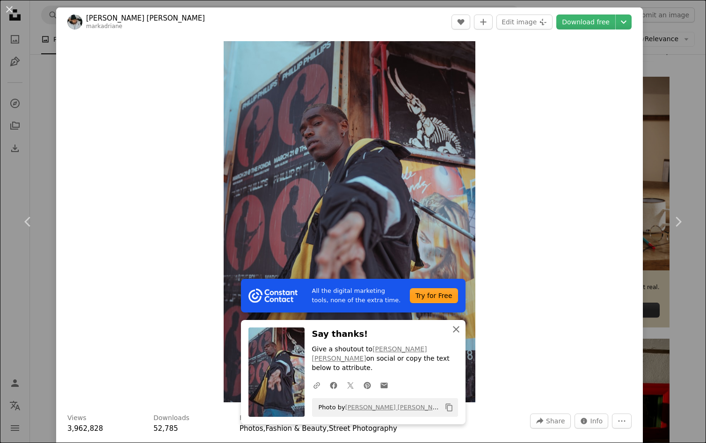
click at [455, 335] on icon "An X shape" at bounding box center [456, 329] width 11 height 11
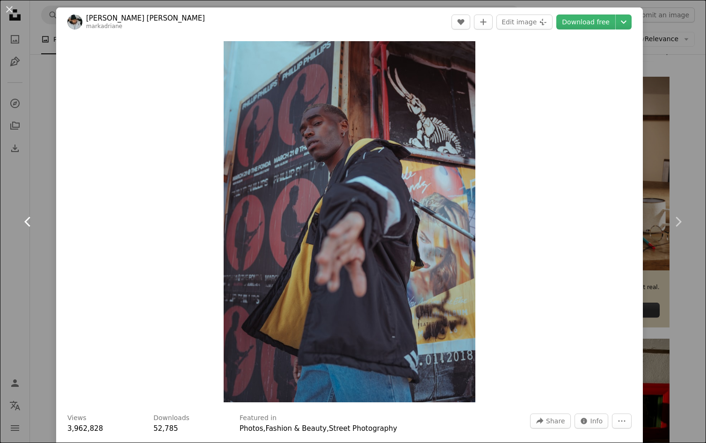
click at [45, 210] on link "Chevron left" at bounding box center [28, 222] width 56 height 90
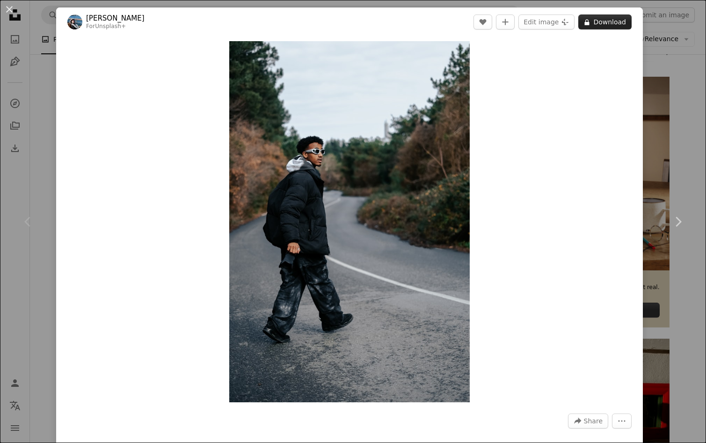
click at [619, 26] on button "A lock Download" at bounding box center [605, 22] width 53 height 15
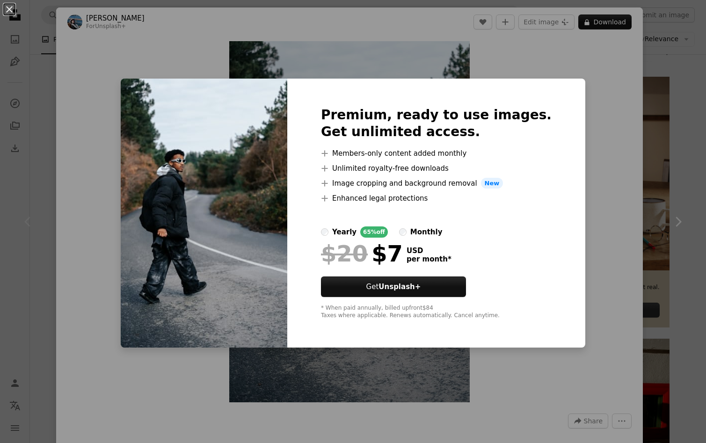
click at [628, 84] on div "An X shape Premium, ready to use images. Get unlimited access. A plus sign Memb…" at bounding box center [353, 221] width 706 height 443
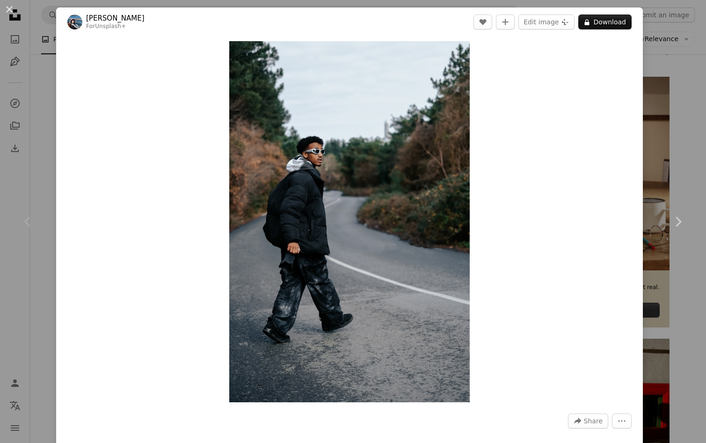
click at [54, 243] on div "Chevron left" at bounding box center [28, 222] width 56 height 90
click at [36, 246] on div "Chevron left" at bounding box center [28, 222] width 56 height 90
click at [10, 9] on button "An X shape" at bounding box center [9, 9] width 11 height 11
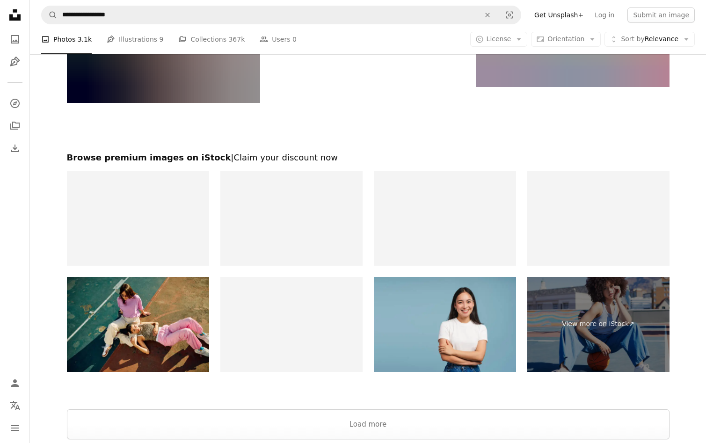
scroll to position [2051, 0]
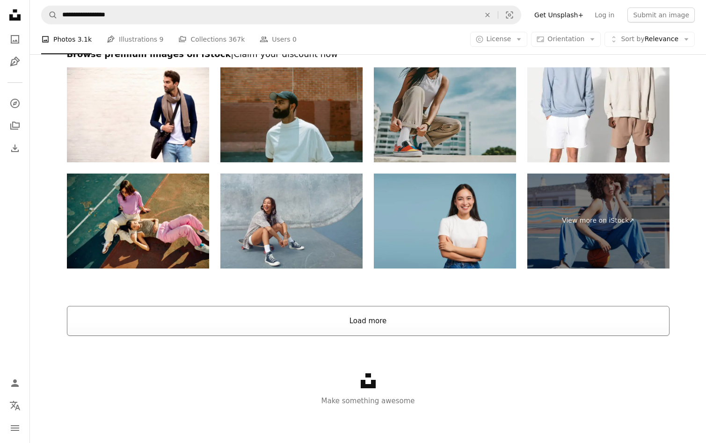
click at [374, 332] on button "Load more" at bounding box center [368, 321] width 603 height 30
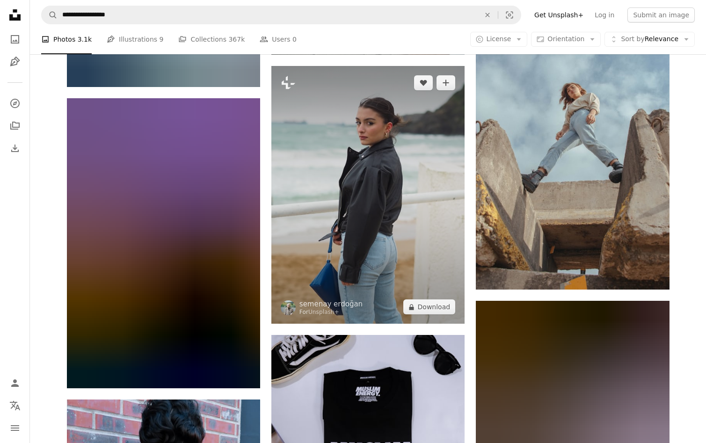
scroll to position [4168, 0]
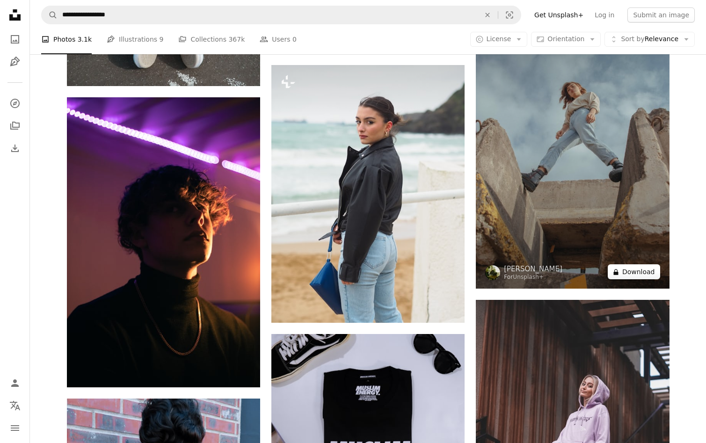
click at [633, 272] on button "A lock Download" at bounding box center [634, 271] width 52 height 15
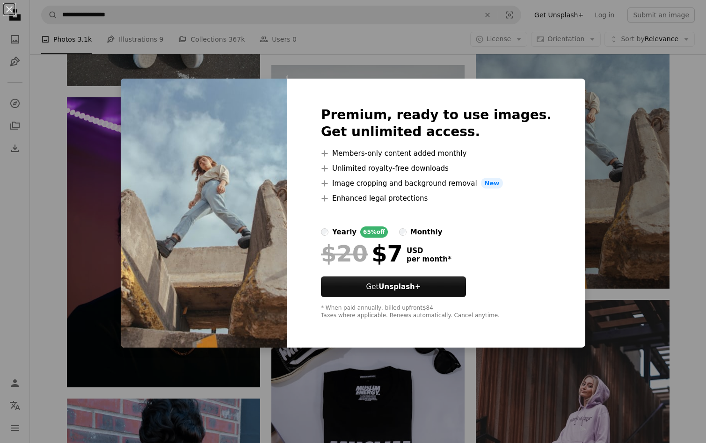
click at [547, 73] on div "An X shape Premium, ready to use images. Get unlimited access. A plus sign Memb…" at bounding box center [353, 221] width 706 height 443
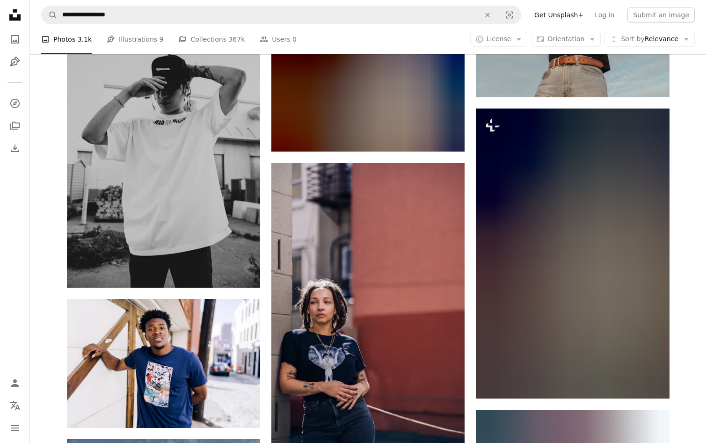
scroll to position [10973, 0]
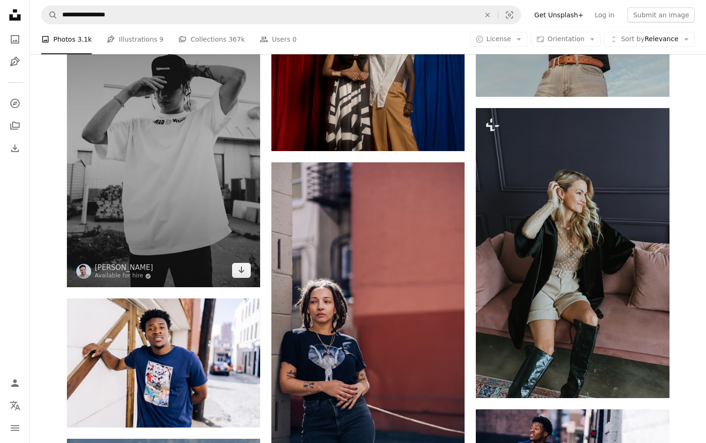
click at [180, 125] on img at bounding box center [163, 142] width 193 height 290
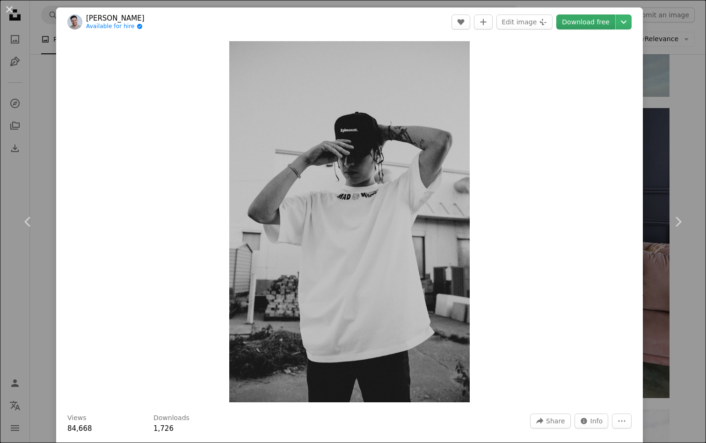
click at [598, 21] on link "Download free" at bounding box center [586, 22] width 59 height 15
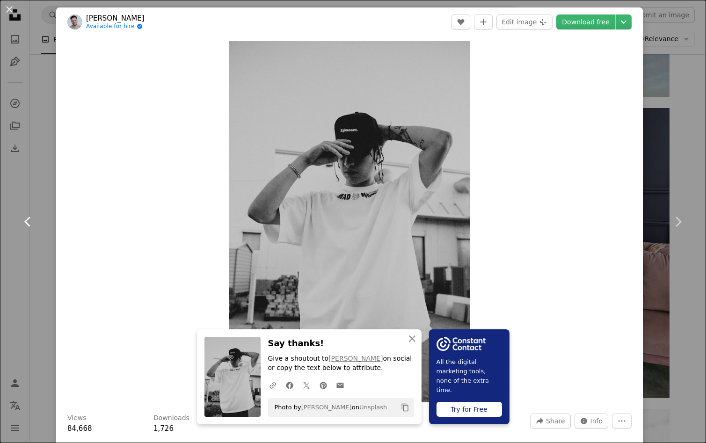
click at [23, 215] on icon "Chevron left" at bounding box center [28, 221] width 15 height 15
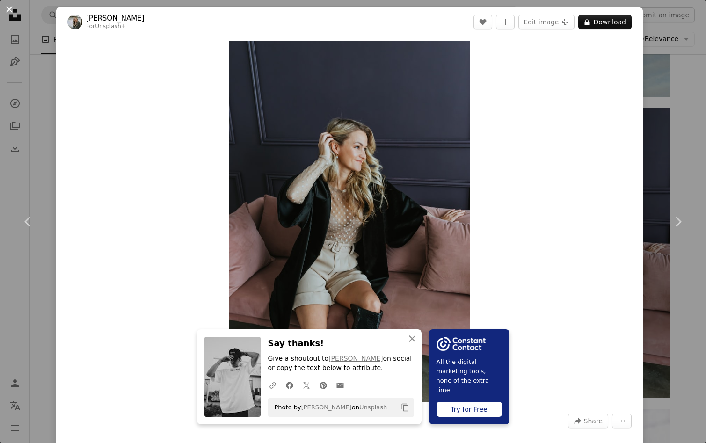
click at [13, 11] on button "An X shape" at bounding box center [9, 9] width 11 height 11
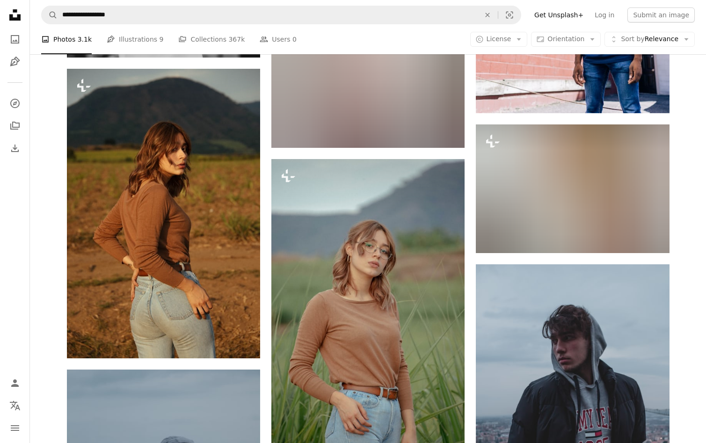
scroll to position [13110, 0]
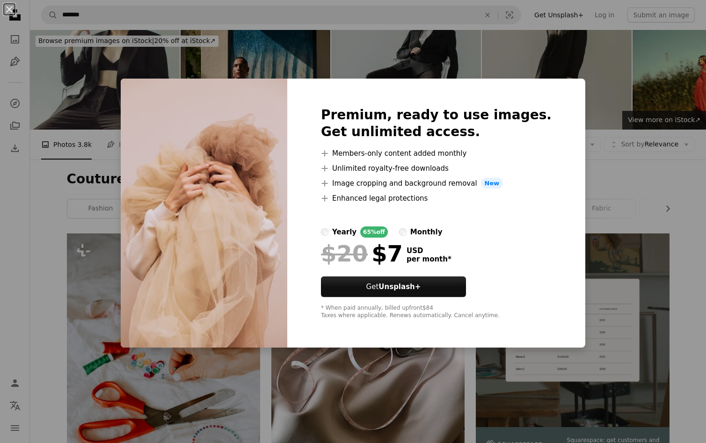
scroll to position [3443, 0]
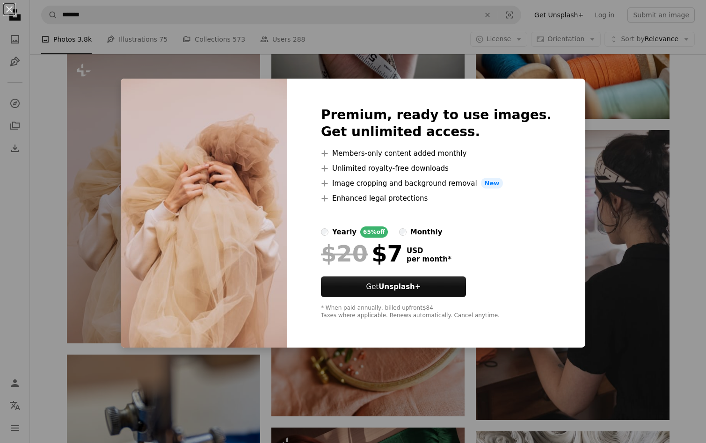
click at [122, 216] on div "An X shape Premium, ready to use images. Get unlimited access. A plus sign Memb…" at bounding box center [353, 221] width 706 height 443
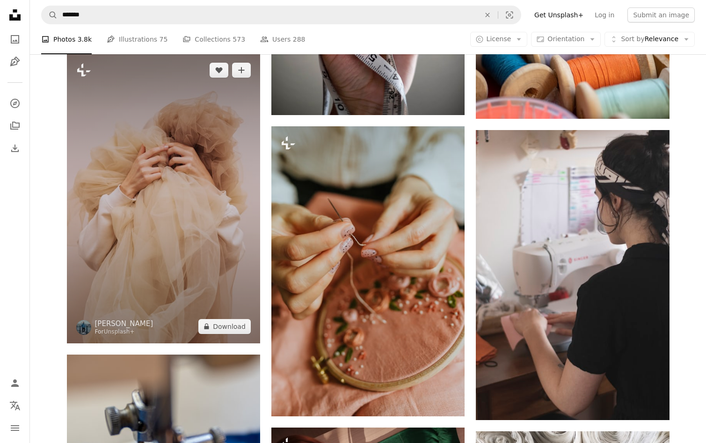
click at [122, 216] on img at bounding box center [163, 198] width 193 height 290
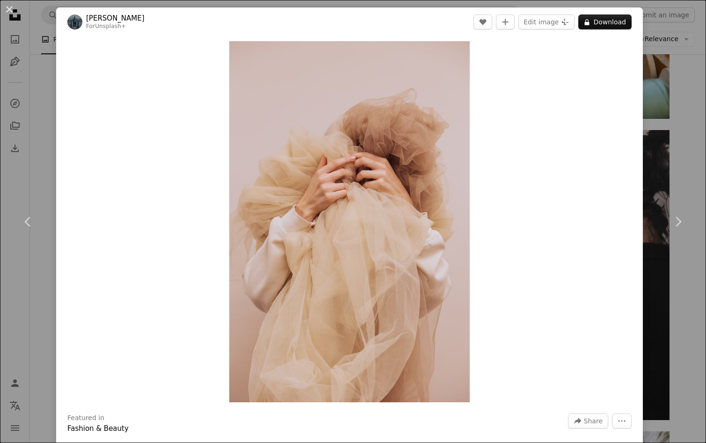
click at [31, 148] on div "An X shape Chevron left Chevron right [PERSON_NAME] For Unsplash+ A heart A plu…" at bounding box center [353, 221] width 706 height 443
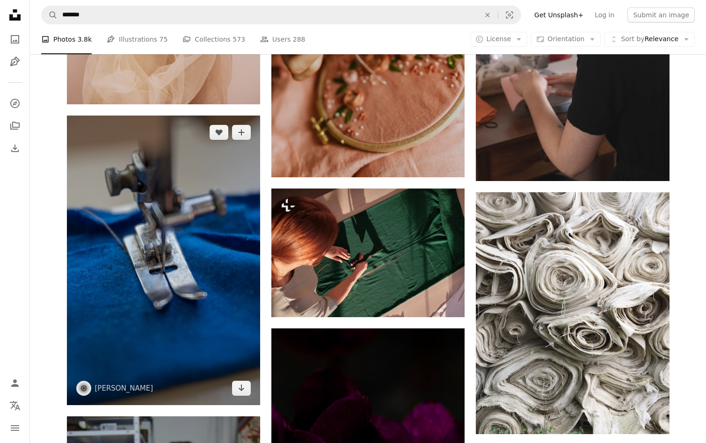
scroll to position [3754, 0]
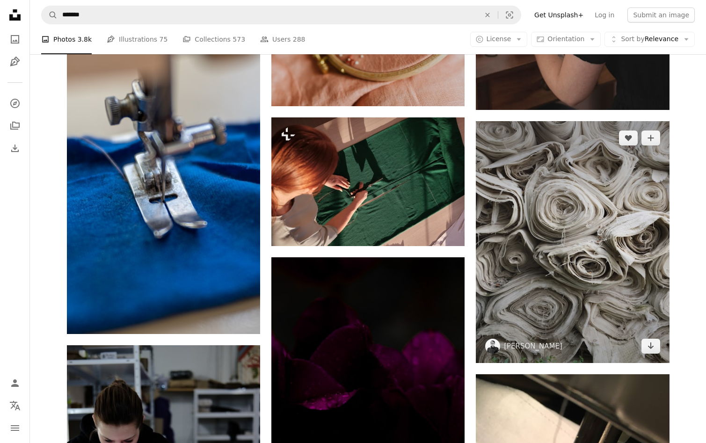
click at [567, 215] on img at bounding box center [572, 242] width 193 height 242
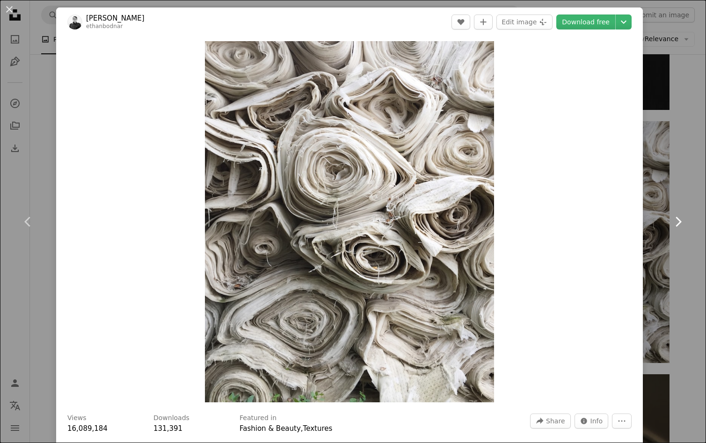
click at [689, 224] on link "Chevron right" at bounding box center [678, 222] width 56 height 90
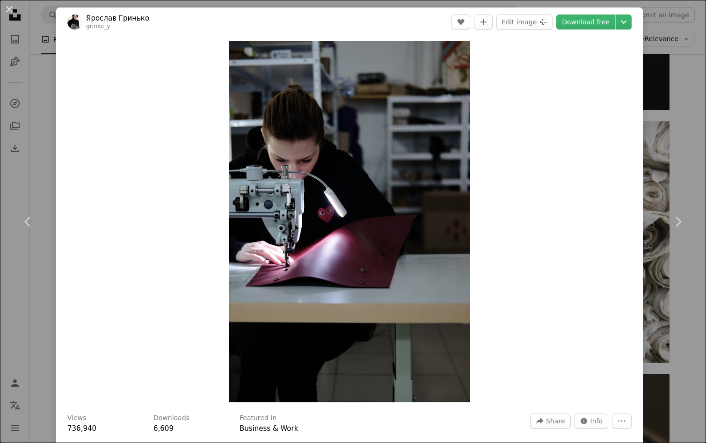
click at [36, 109] on div "An X shape Chevron left Chevron right [PERSON_NAME] grinko_y A heart A plus sig…" at bounding box center [353, 221] width 706 height 443
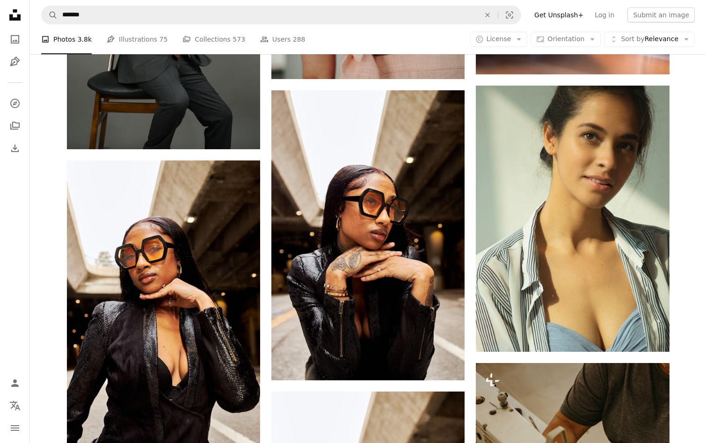
scroll to position [5089, 0]
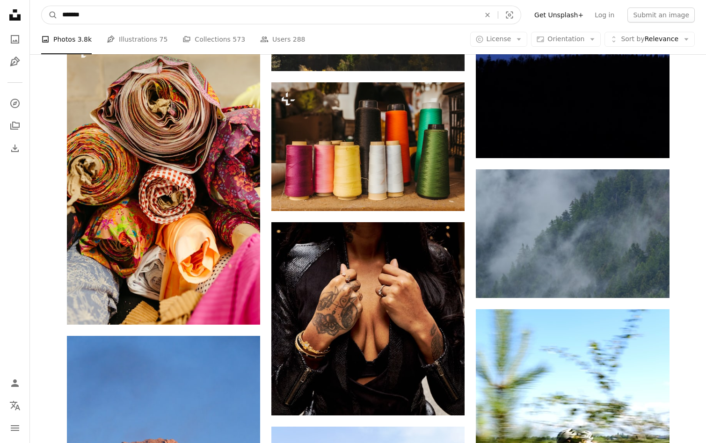
drag, startPoint x: 100, startPoint y: 13, endPoint x: 52, endPoint y: -2, distance: 50.3
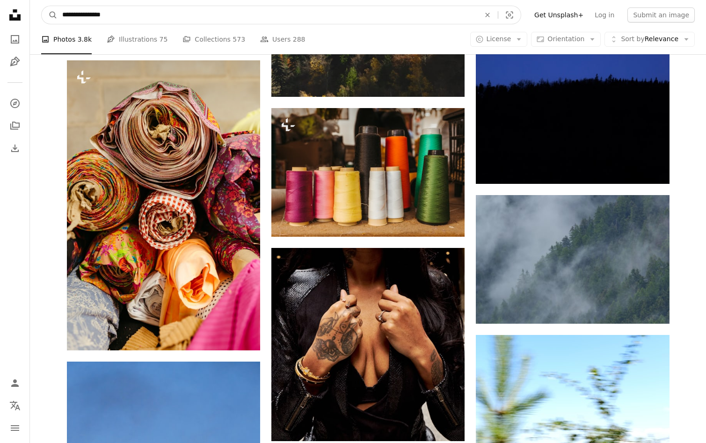
type input "**********"
click button "A magnifying glass" at bounding box center [50, 15] width 16 height 18
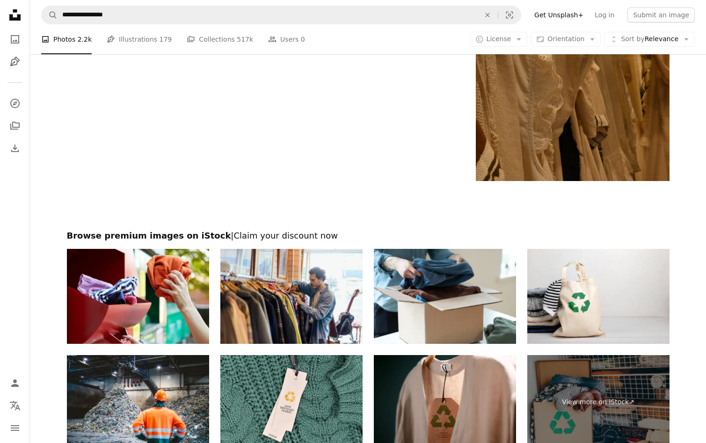
scroll to position [1628, 0]
